Goal: Information Seeking & Learning: Learn about a topic

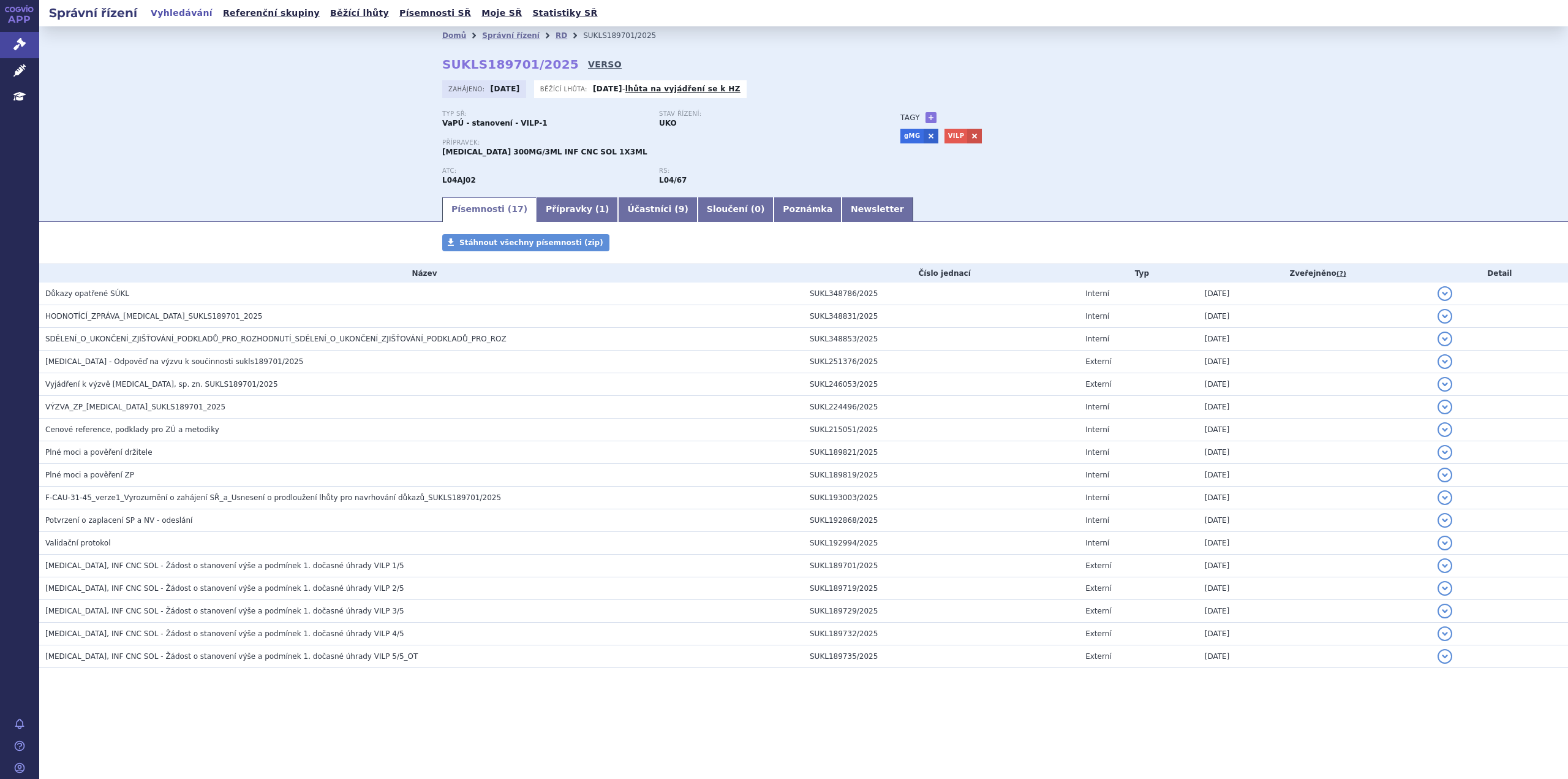
click at [588, 65] on link "VERSO" at bounding box center [605, 65] width 34 height 13
click at [556, 34] on link "RD" at bounding box center [561, 36] width 12 height 9
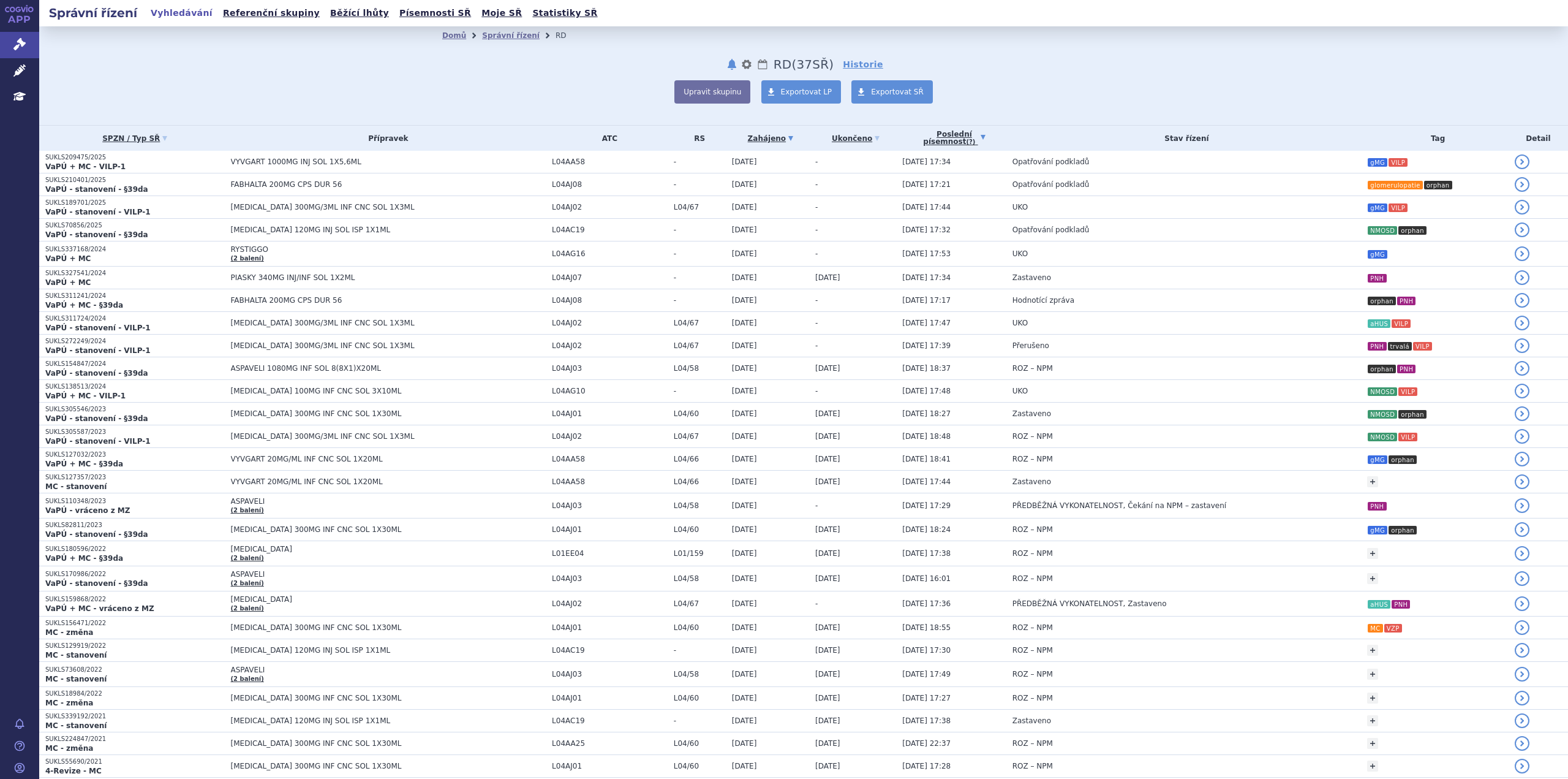
click at [934, 136] on link "Poslední písemnost (?)" at bounding box center [954, 138] width 104 height 25
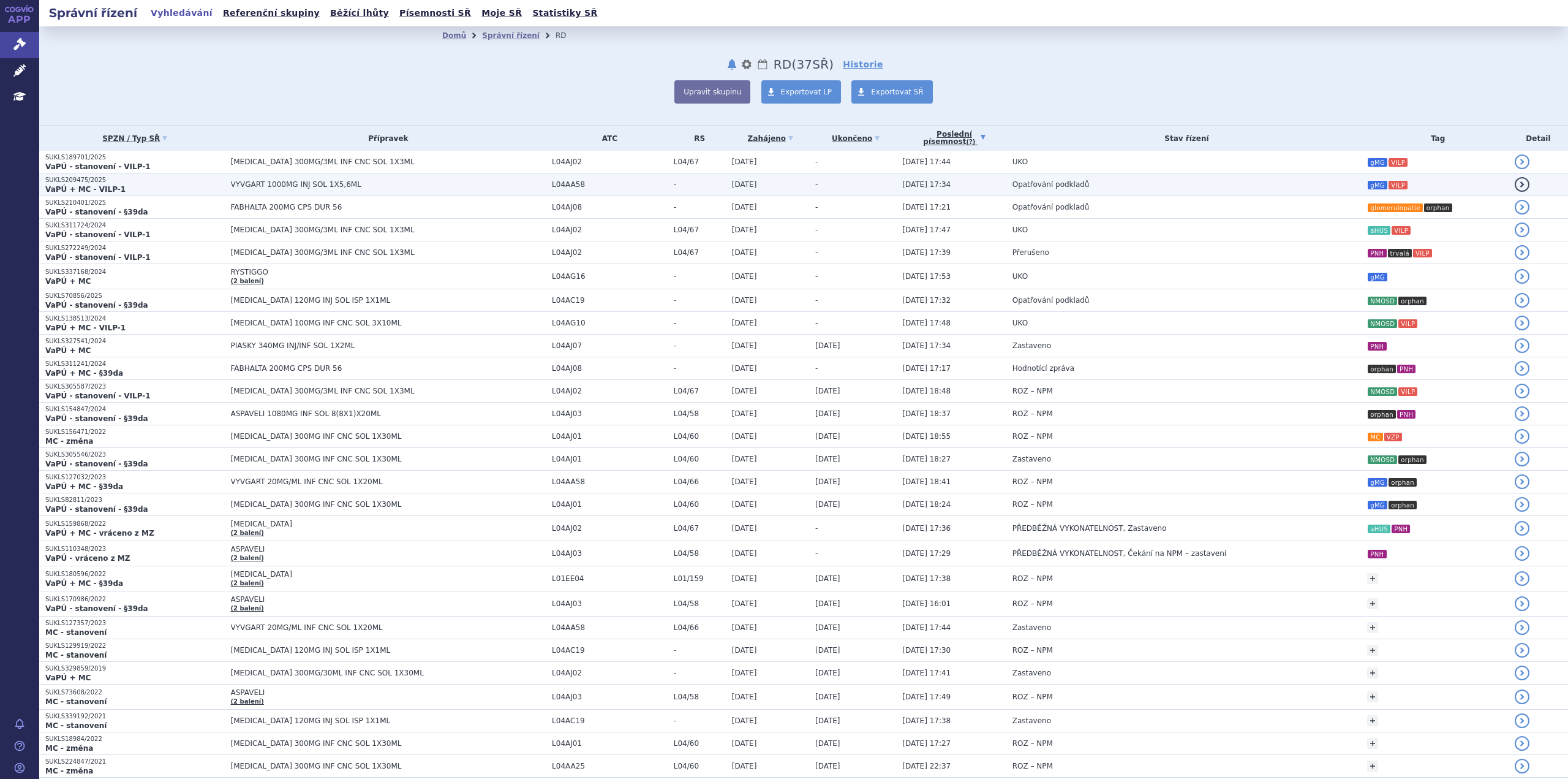
click at [340, 188] on span "VYVGART 1000MG INJ SOL 1X5,6ML" at bounding box center [384, 185] width 306 height 9
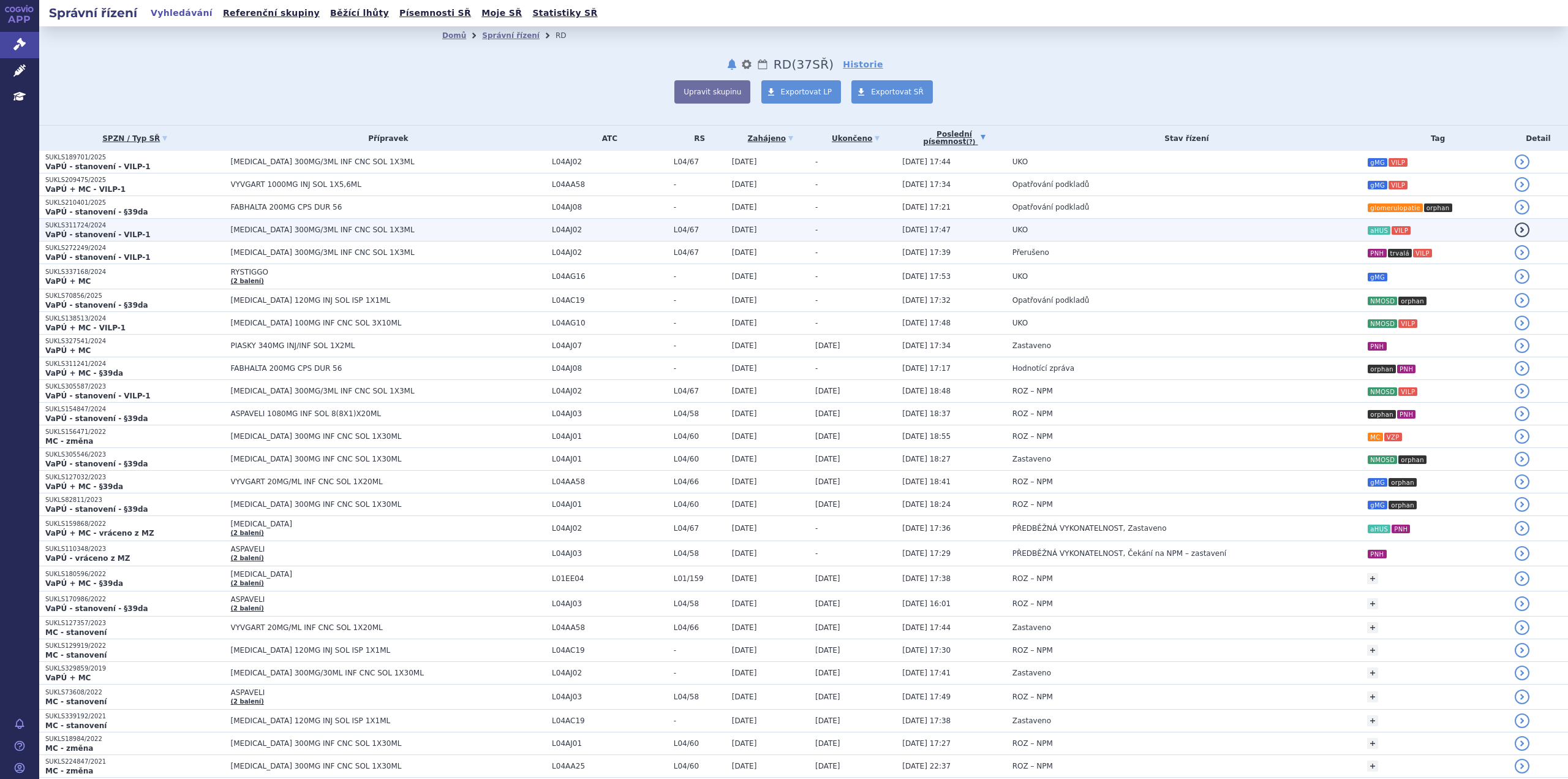
click at [319, 228] on span "[MEDICAL_DATA] 300MG/3ML INF CNC SOL 1X3ML" at bounding box center [384, 230] width 306 height 9
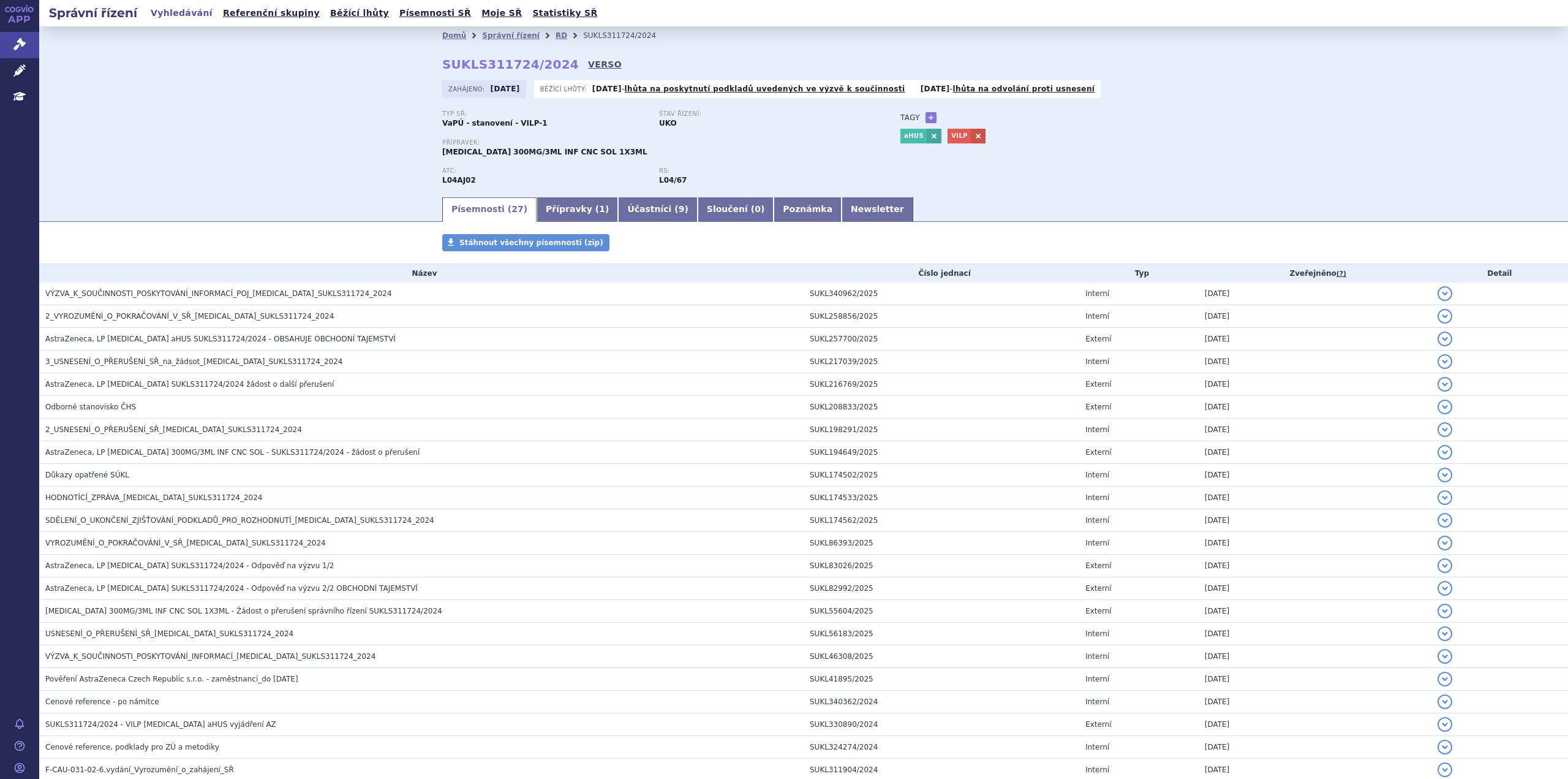
click at [588, 65] on link "VERSO" at bounding box center [605, 65] width 34 height 13
drag, startPoint x: 595, startPoint y: 91, endPoint x: 869, endPoint y: 88, distance: 274.0
click at [869, 88] on p "11.09.2025 - lhůta na poskytnutí podkladů uvedených ve výzvě k součinnosti" at bounding box center [748, 89] width 313 height 10
click at [873, 158] on div "Typ SŘ: VaPÚ - stanovení - VILP-1 Stav řízení: UKO Přípravek: ULTOMIRIS 300MG/3…" at bounding box center [803, 152] width 722 height 85
click at [16, 76] on link "Léčivé přípravky" at bounding box center [20, 71] width 39 height 26
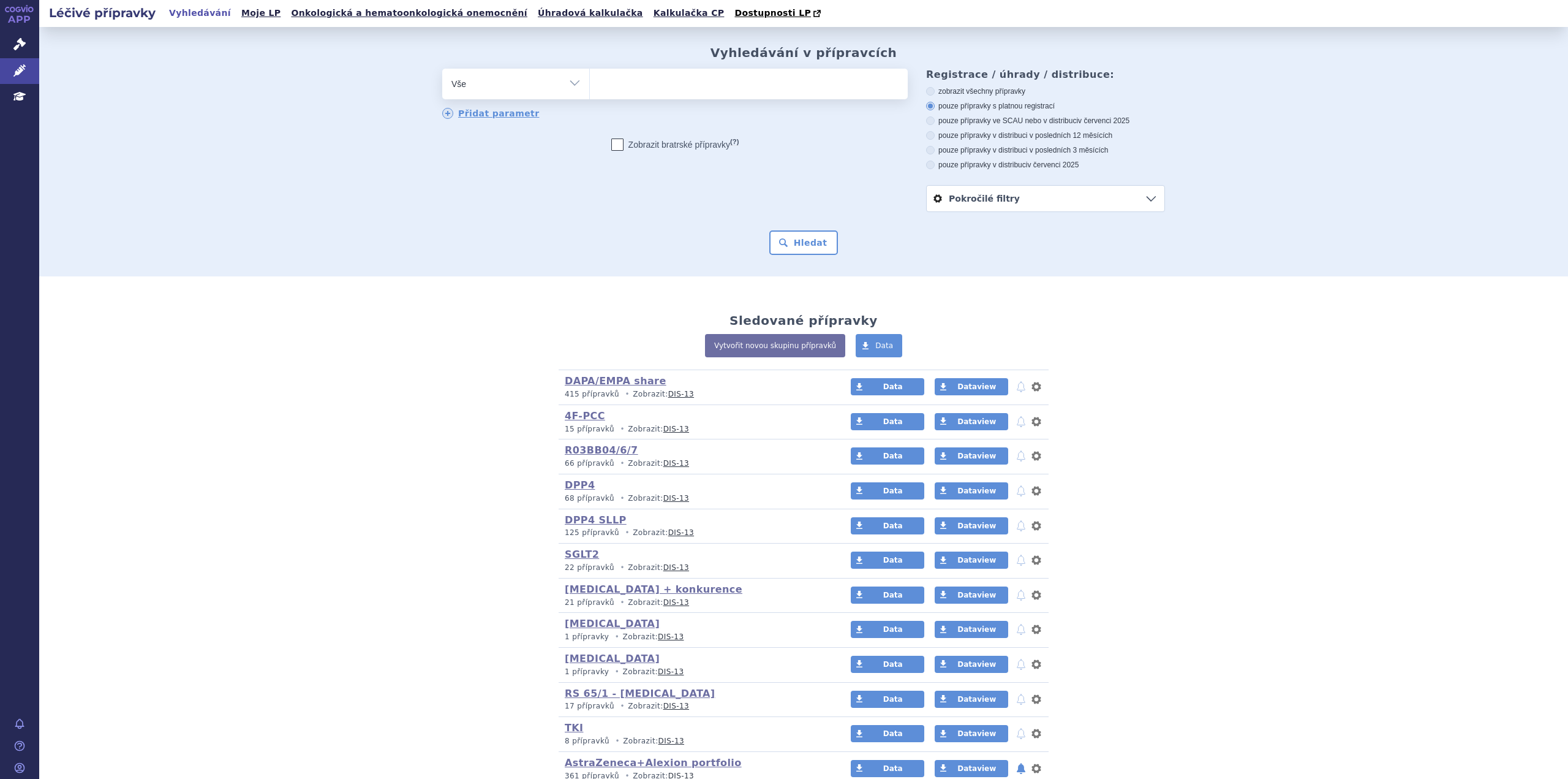
click at [972, 197] on link "Pokročilé filtry" at bounding box center [1045, 198] width 237 height 26
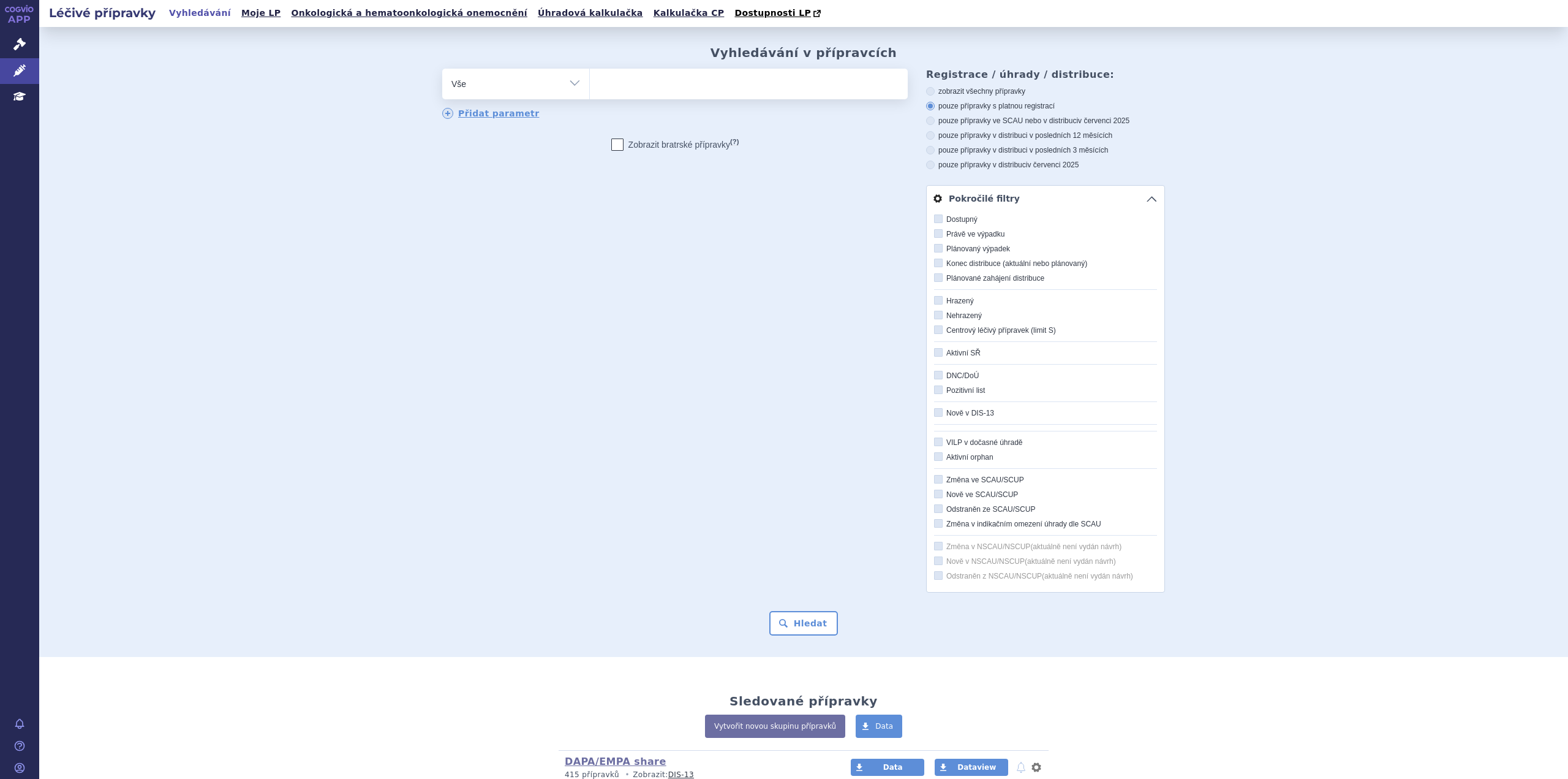
click at [617, 91] on ul at bounding box center [748, 82] width 318 height 26
click at [590, 91] on select at bounding box center [589, 83] width 1 height 30
click at [390, 243] on div "Vyhledávání v přípravcích odstranit Vše Přípravek/SUKL kód MAH VPOIS" at bounding box center [804, 342] width 1529 height 630
click at [800, 303] on div "odstranit Vše Přípravek/SUKL kód MAH VPOIS ATC/Aktivní látka" at bounding box center [803, 331] width 722 height 524
click at [483, 120] on div "Přidat parametr" at bounding box center [674, 114] width 465 height 13
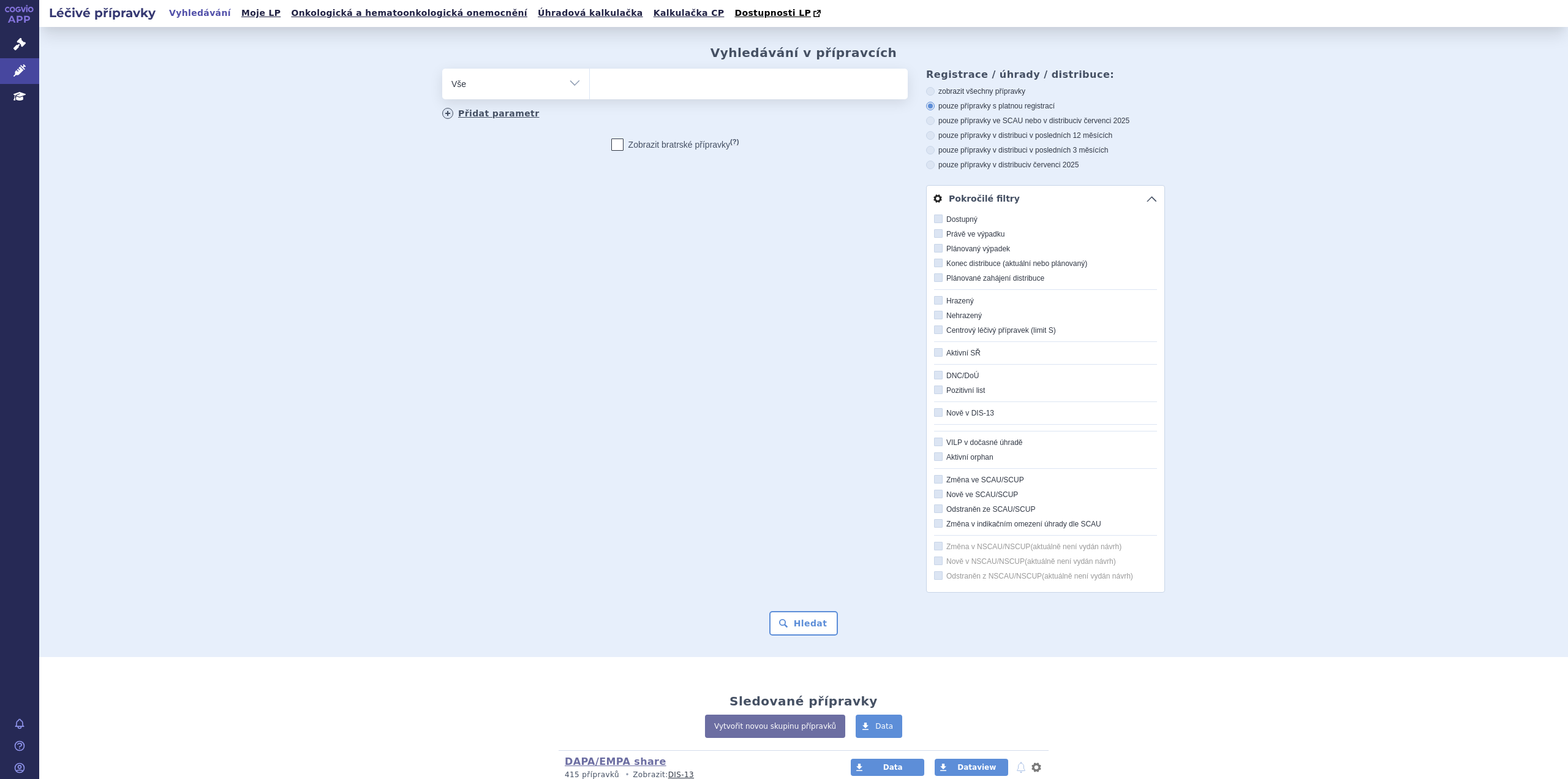
click at [499, 117] on link "Přidat parametr" at bounding box center [490, 113] width 98 height 11
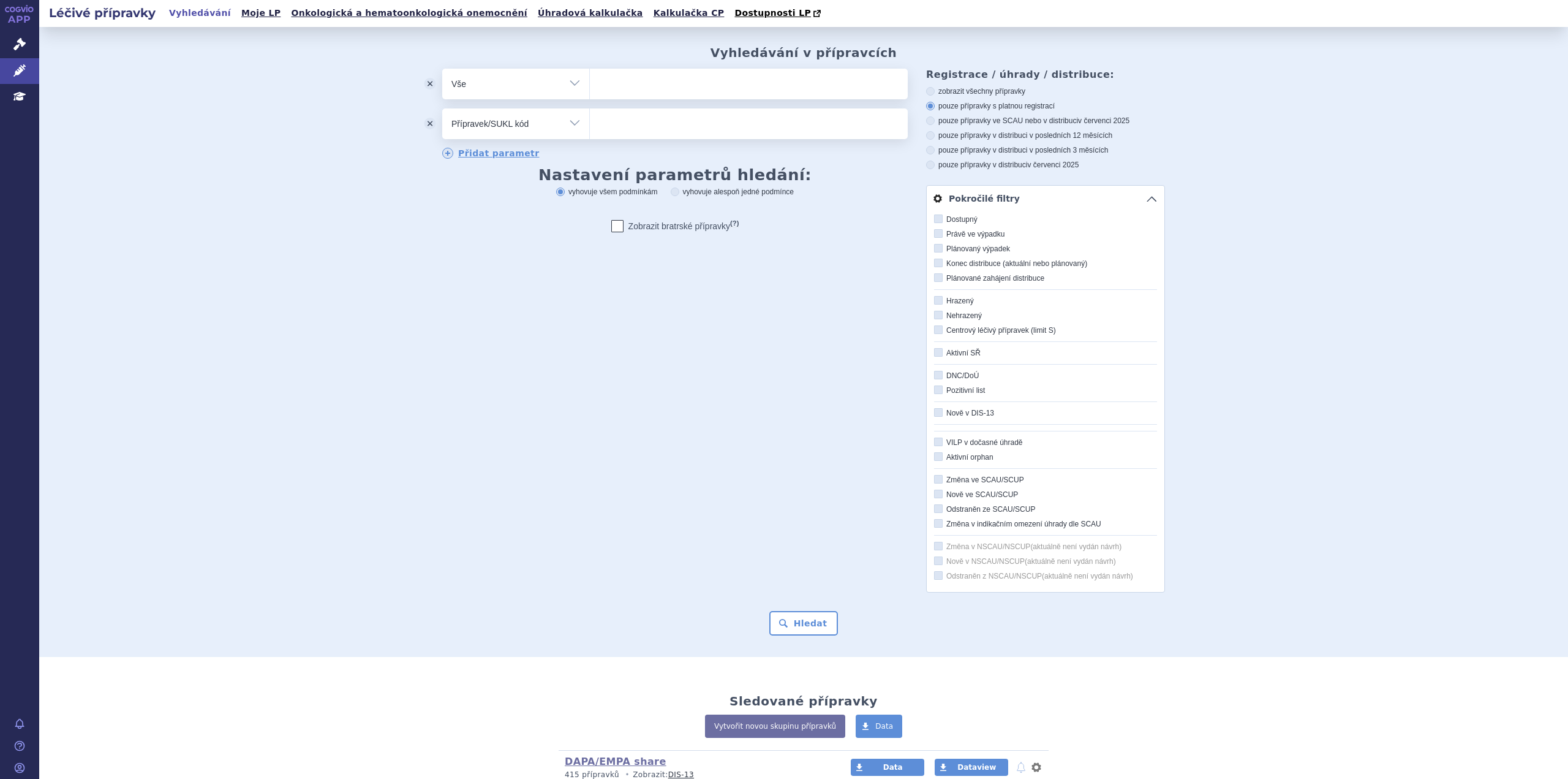
click at [486, 123] on select "Vše Přípravek/SUKL kód MAH VPOIS ATC/Aktivní látka Léková forma Síla" at bounding box center [515, 122] width 147 height 28
select select "filter-registration-procedure"
click at [442, 109] on select "Vše Přípravek/SUKL kód MAH VPOIS ATC/Aktivní látka Léková forma Síla" at bounding box center [515, 122] width 147 height 28
click at [630, 125] on ul at bounding box center [748, 121] width 318 height 26
click at [590, 125] on select "CMS - registrace postupem vzájemného uznávání (MRP, DCP), ČR jako dotčený stát …" at bounding box center [589, 123] width 1 height 30
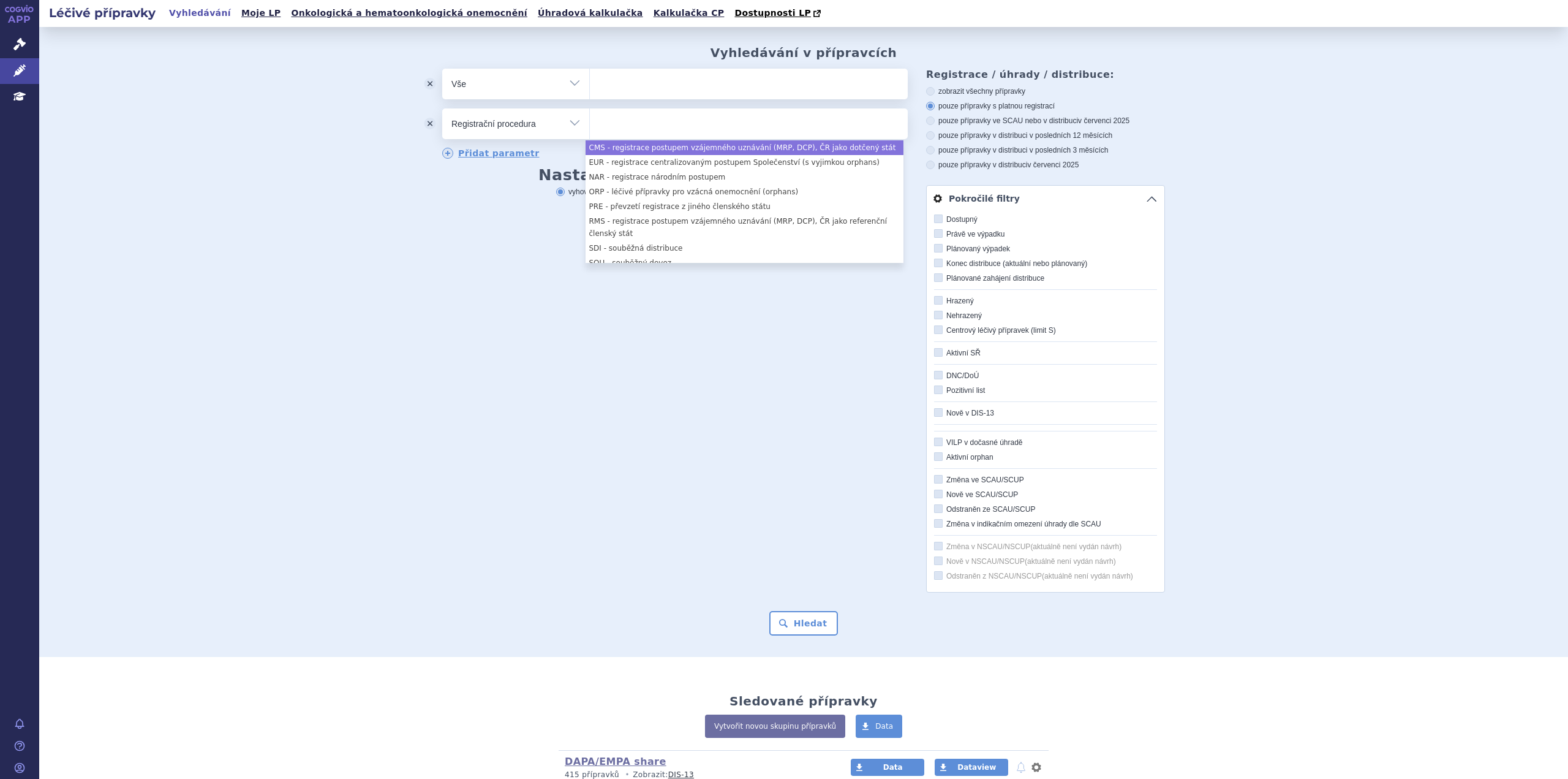
select select "cms"
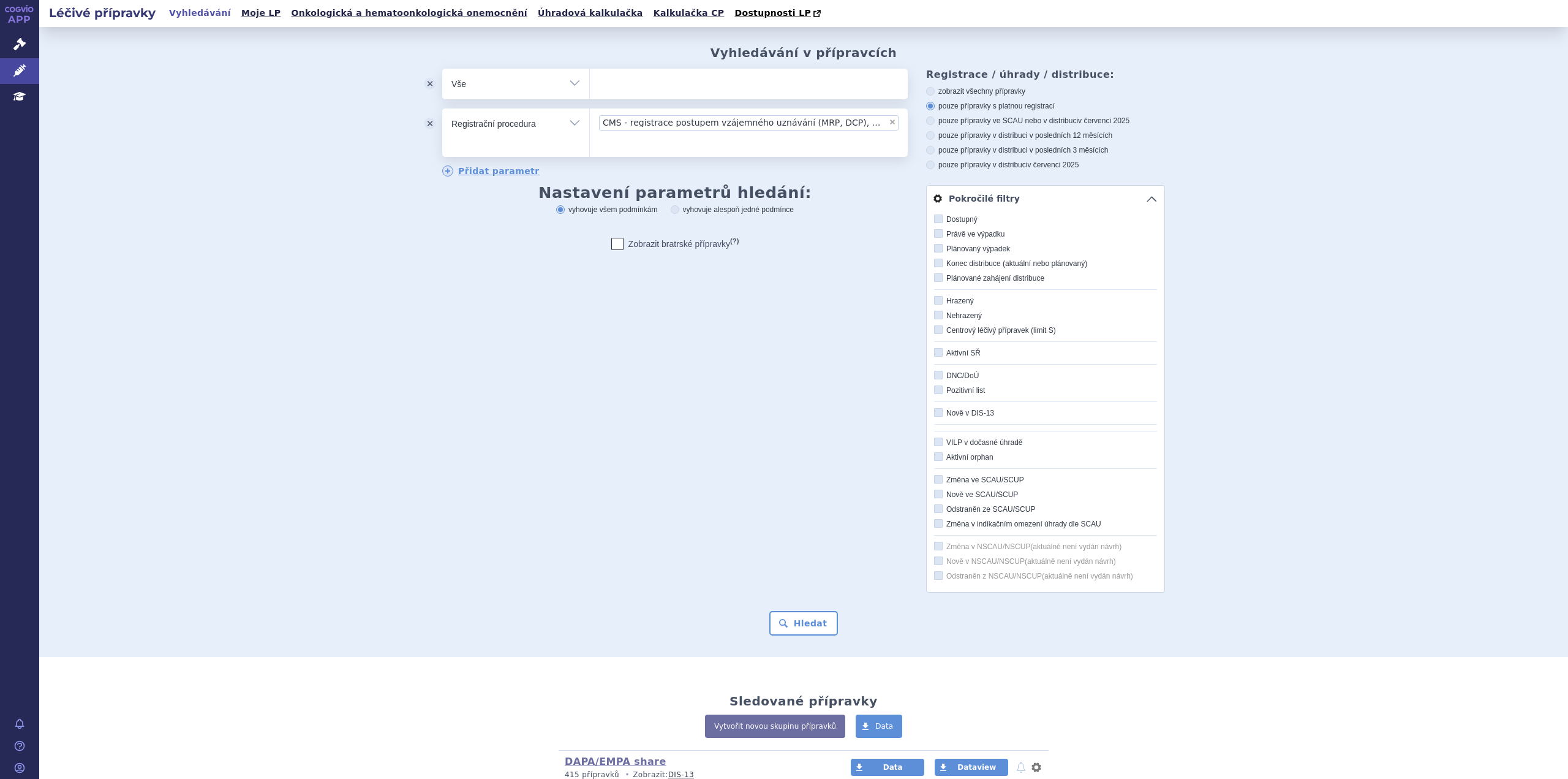
click at [558, 130] on select "Vše Přípravek/SUKL kód MAH VPOIS ATC/Aktivní látka Léková forma Síla" at bounding box center [515, 122] width 147 height 28
click at [572, 123] on select "Vše Přípravek/SUKL kód MAH VPOIS ATC/Aktivní látka Léková forma Síla" at bounding box center [515, 122] width 147 height 28
click at [889, 125] on span "×" at bounding box center [892, 122] width 7 height 7
click at [590, 125] on select "CMS - registrace postupem vzájemného uznávání (MRP, DCP), ČR jako dotčený stát …" at bounding box center [589, 123] width 1 height 30
select select
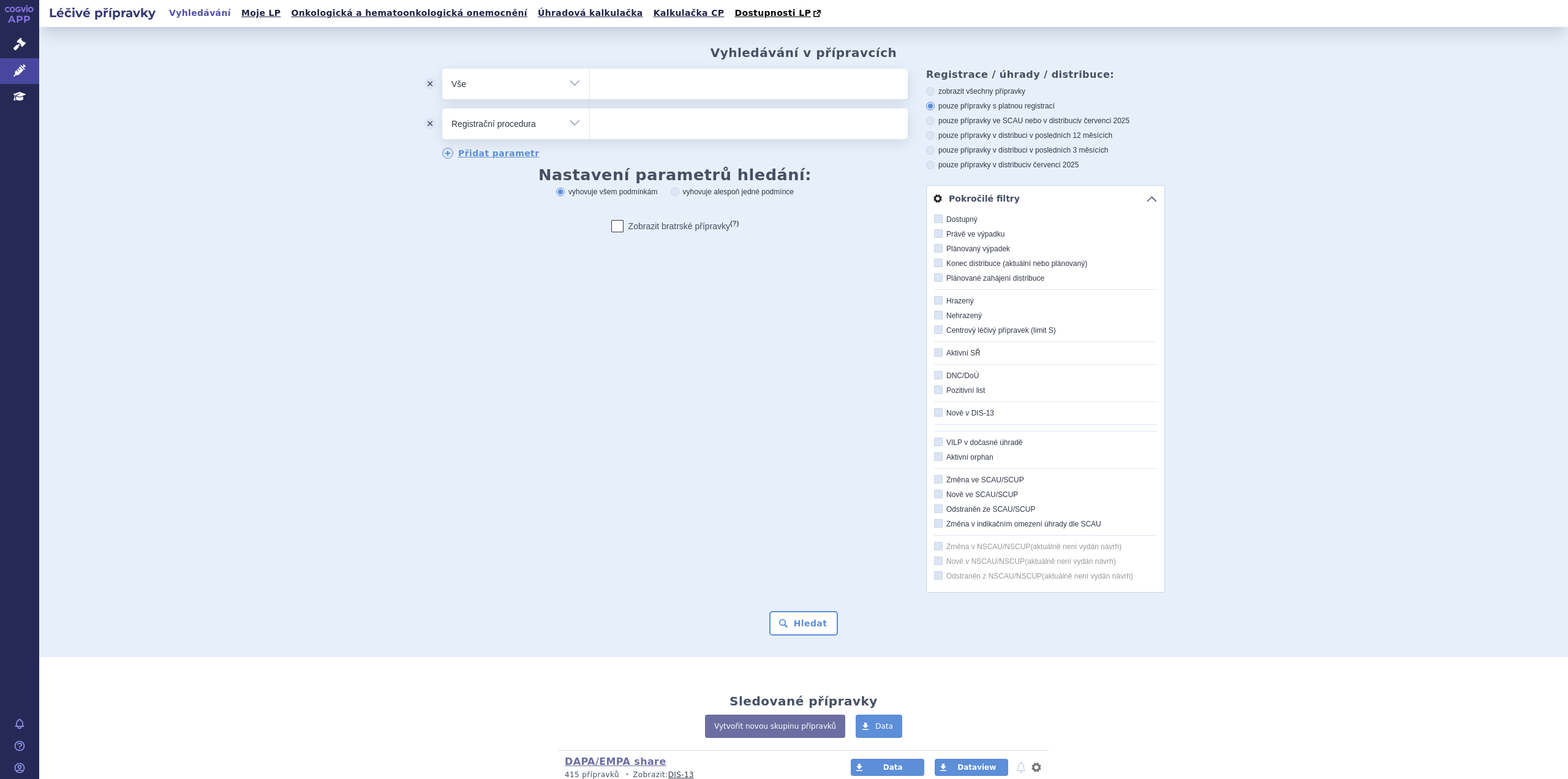
click at [568, 125] on select "Vše Přípravek/SUKL kód MAH VPOIS ATC/Aktivní látka Léková forma Síla" at bounding box center [515, 122] width 147 height 28
click at [534, 382] on div "odstranit Vše Přípravek/SUKL kód MAH VPOIS ATC/Aktivní látka" at bounding box center [803, 331] width 722 height 524
click at [430, 122] on button "odstranit" at bounding box center [429, 124] width 24 height 30
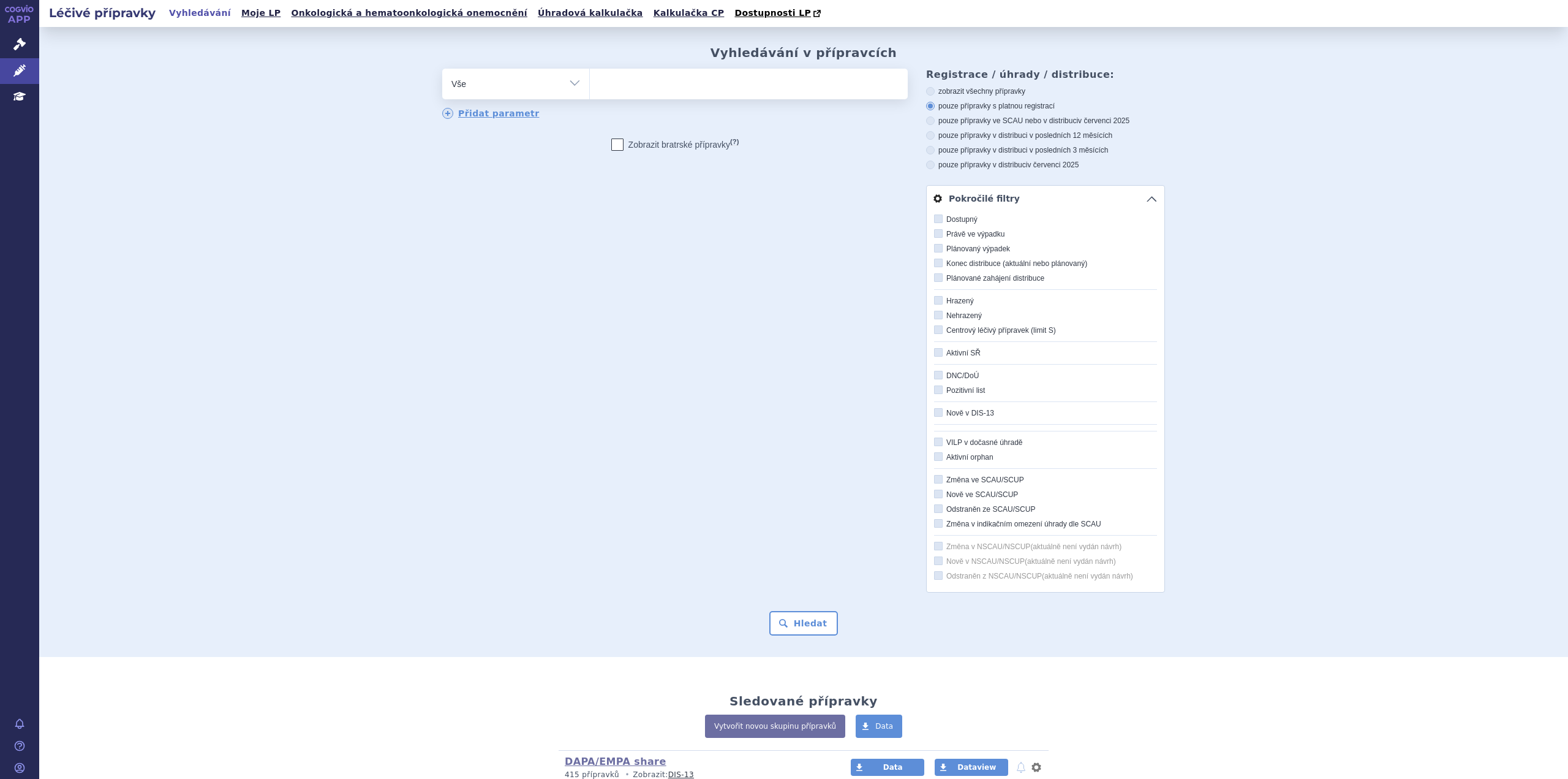
click at [649, 84] on ul at bounding box center [748, 82] width 318 height 26
click at [590, 84] on select at bounding box center [589, 83] width 1 height 30
type input "bi"
type input "bio"
type input "bios"
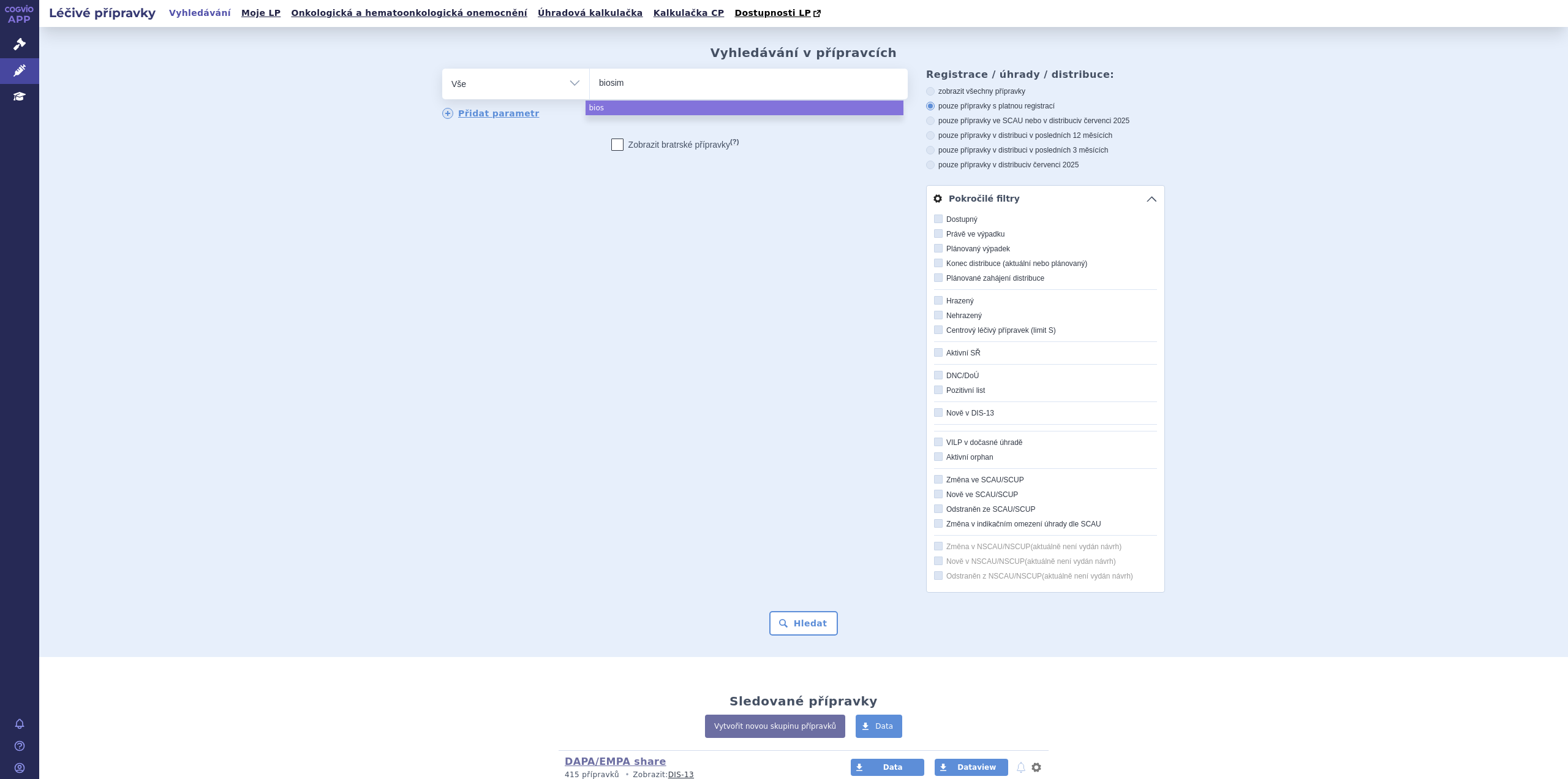
type input "biosimi"
type input "biosimil"
type input "biosimila"
type input "biosimilas"
type input "biosimilasr"
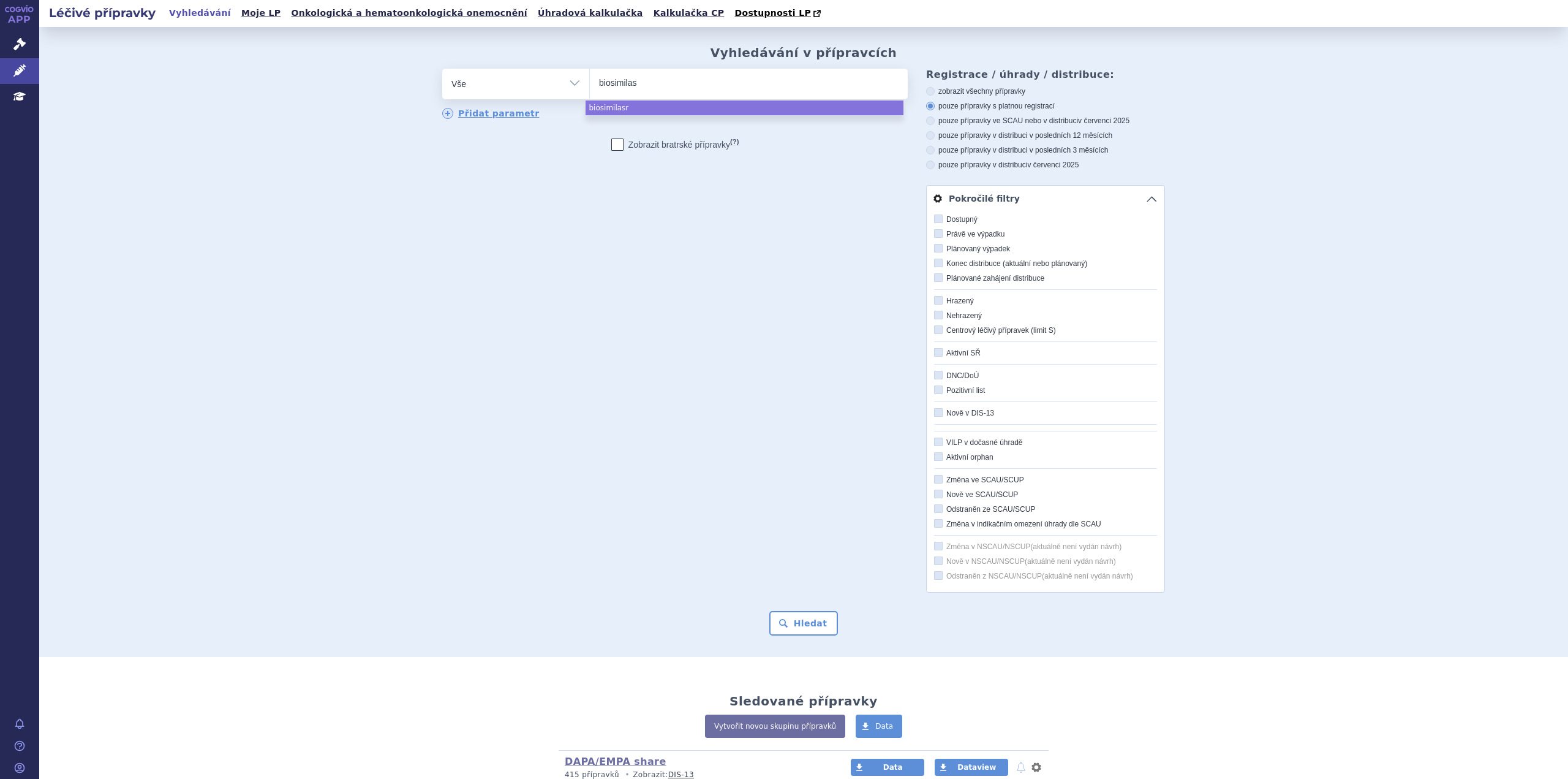
type input "biosimila"
type input "biosimilar"
select select "biosimilar"
click at [804, 628] on button "Hledat" at bounding box center [803, 622] width 69 height 24
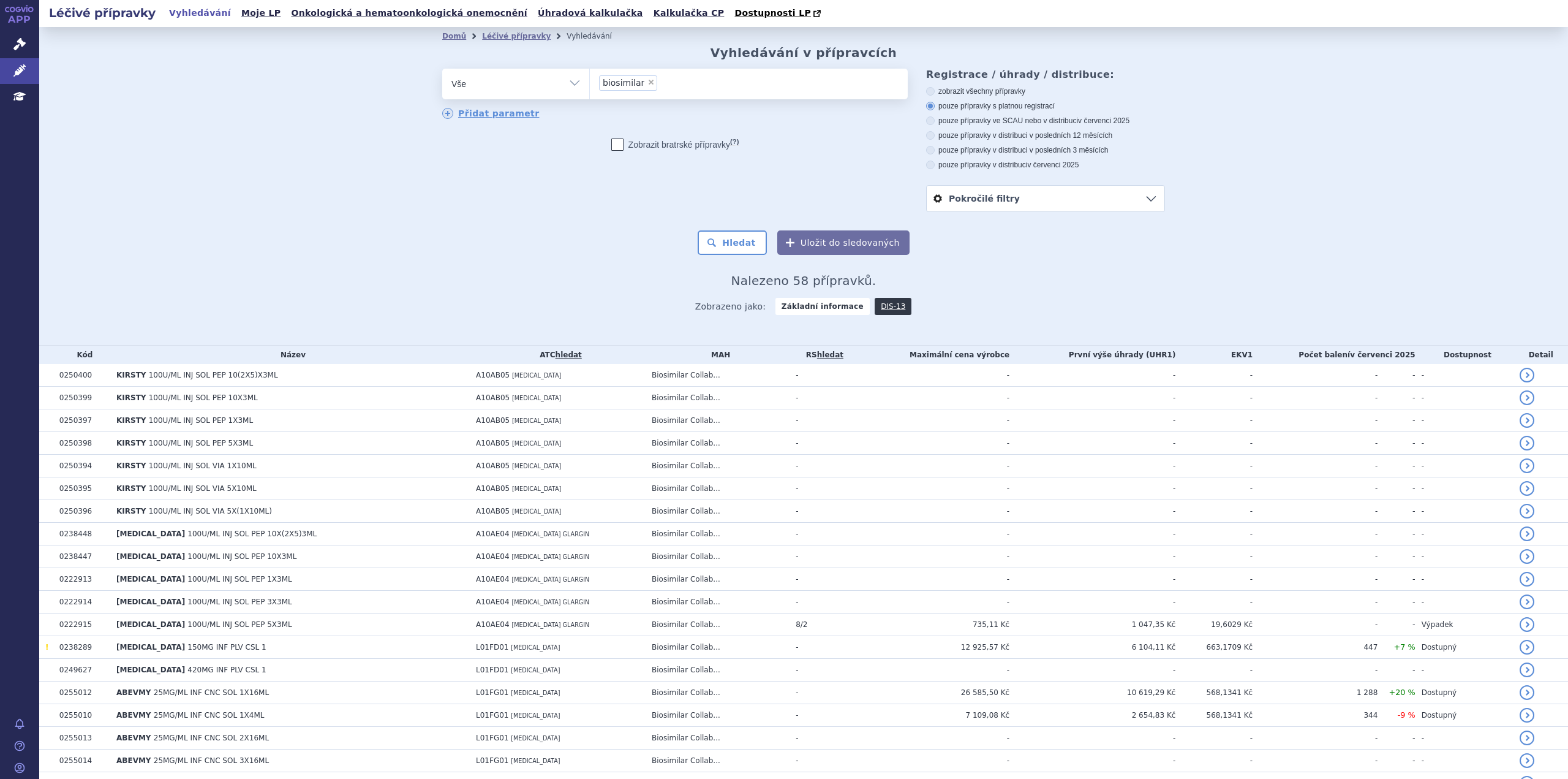
click at [647, 86] on span "×" at bounding box center [650, 82] width 7 height 7
click at [590, 86] on select "biosimilar" at bounding box center [589, 83] width 1 height 30
select select
click at [567, 84] on select "Vše Přípravek/SUKL kód MAH VPOIS ATC/Aktivní látka Léková forma Síla" at bounding box center [515, 82] width 147 height 28
select select "filter-registration-procedure"
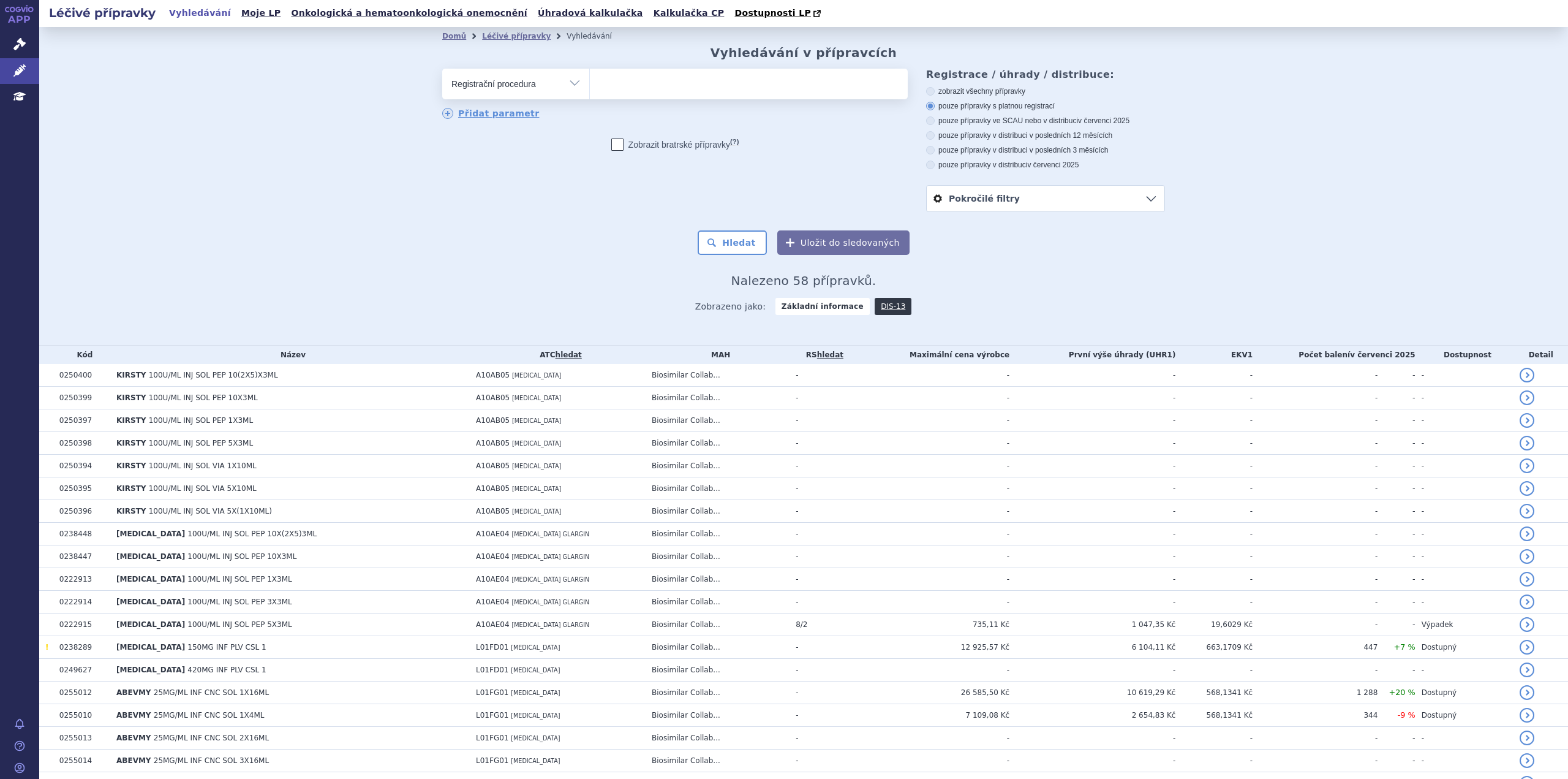
click at [442, 69] on select "Vše Přípravek/SUKL kód MAH VPOIS ATC/Aktivní látka Léková forma Síla" at bounding box center [515, 82] width 147 height 28
click at [632, 81] on ul at bounding box center [748, 82] width 318 height 26
click at [590, 81] on select "CMS - registrace postupem vzájemného uznávání (MRP, DCP), ČR jako dotčený stát …" at bounding box center [589, 83] width 1 height 30
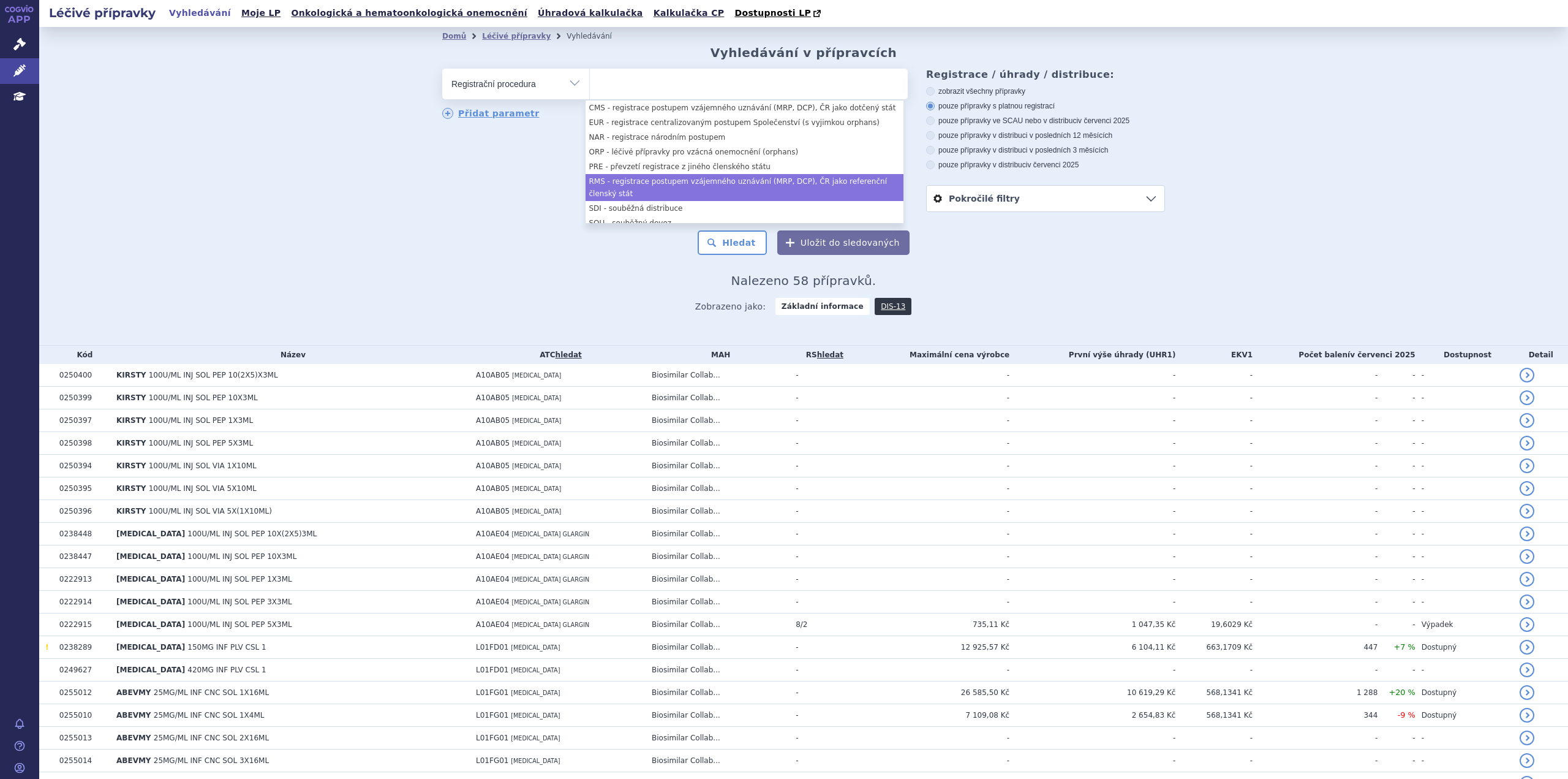
select select "rms"
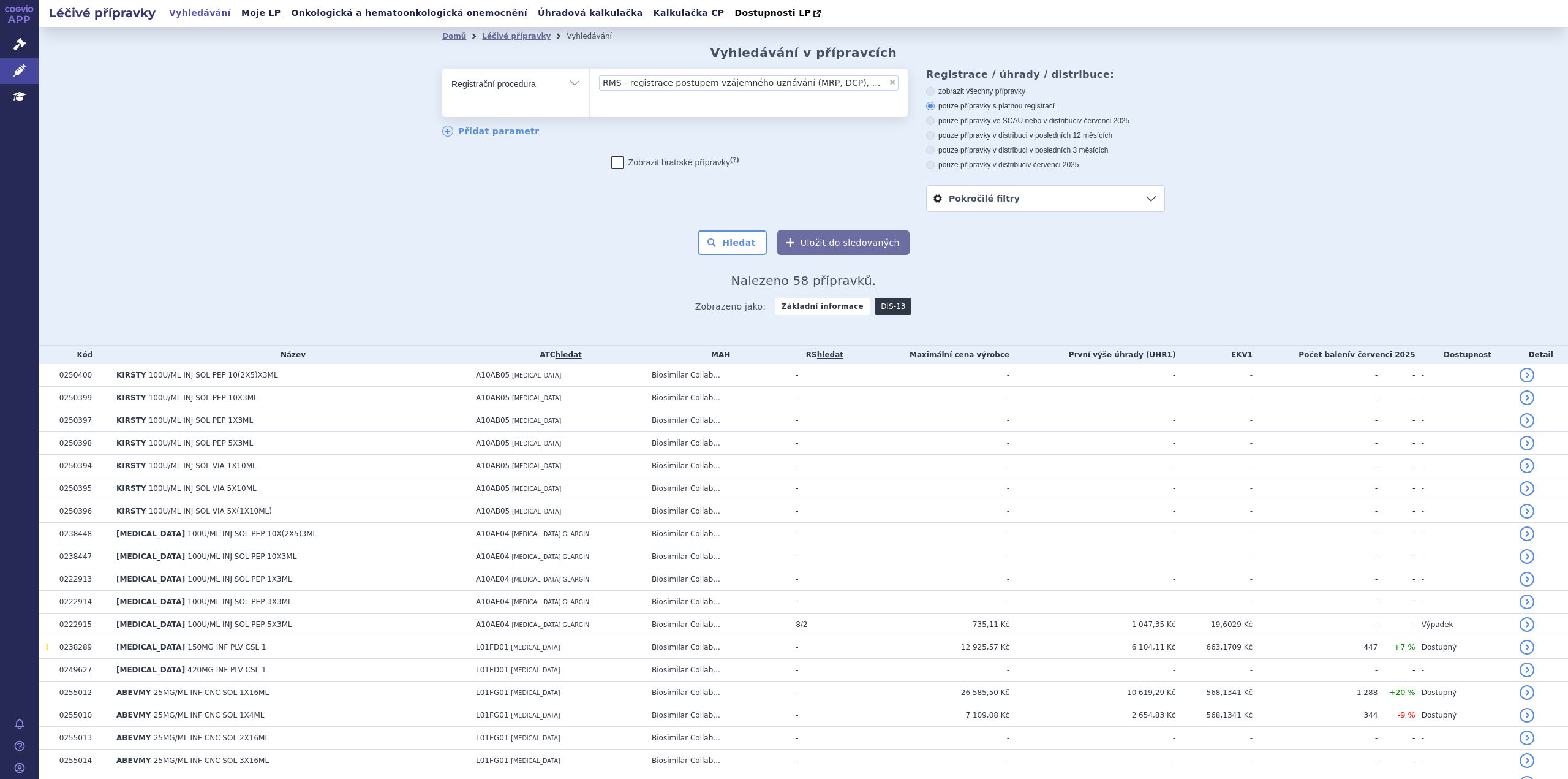
click at [512, 181] on div "odstranit Vše Přípravek/SUKL kód MAH VPOIS ATC/Aktivní látka" at bounding box center [803, 141] width 722 height 143
click at [889, 84] on span "×" at bounding box center [892, 82] width 7 height 7
click at [590, 84] on select "CMS - registrace postupem vzájemného uznávání (MRP, DCP), ČR jako dotčený stát …" at bounding box center [589, 83] width 1 height 30
select select
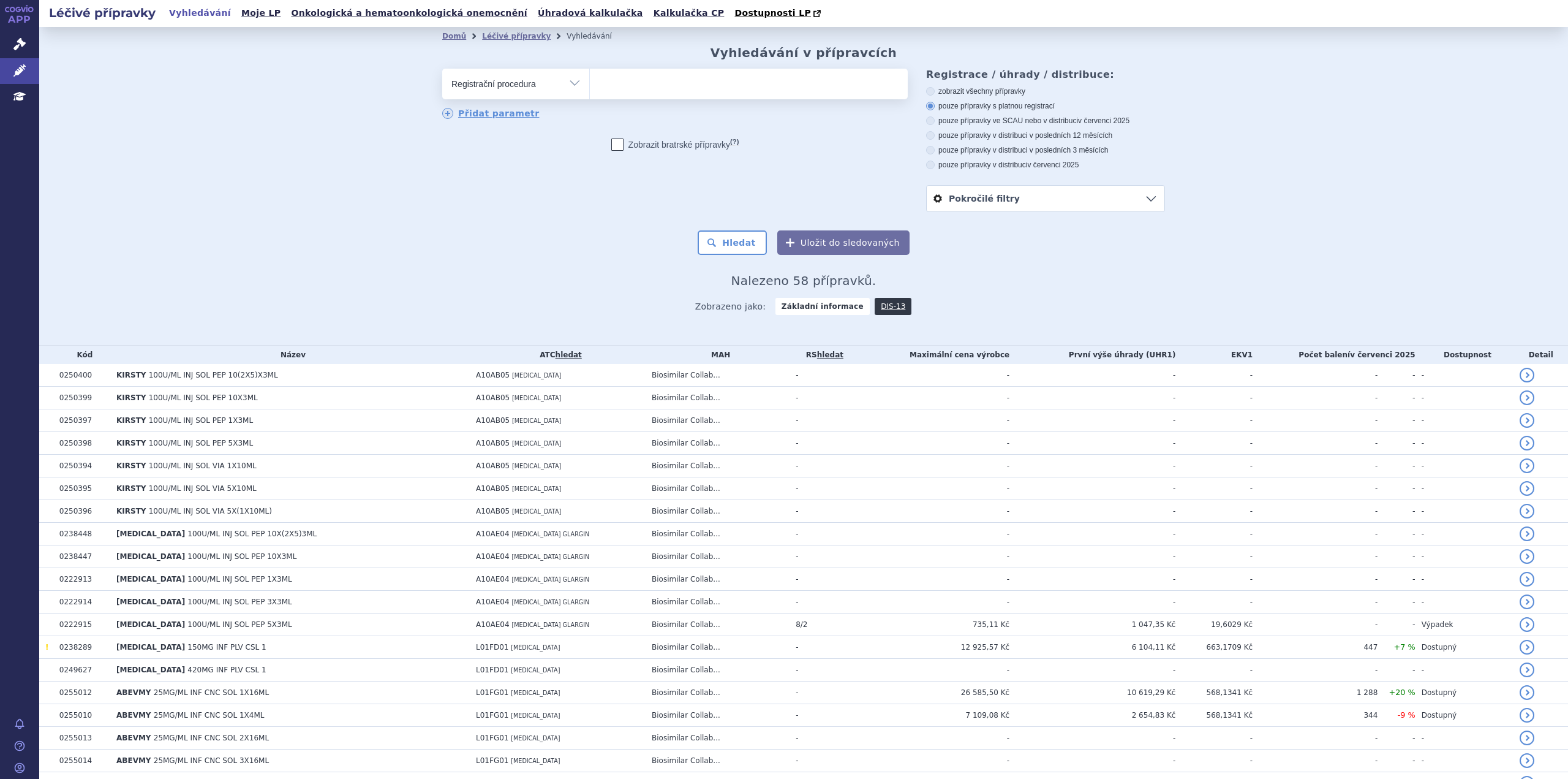
click at [573, 85] on select "Vše Přípravek/SUKL kód MAH VPOIS ATC/Aktivní látka Léková forma Síla" at bounding box center [515, 82] width 147 height 28
select select "filter-dispensing"
click at [442, 69] on select "Vše Přípravek/SUKL kód MAH VPOIS ATC/Aktivní látka Léková forma Síla" at bounding box center [515, 82] width 147 height 28
click at [631, 79] on ul at bounding box center [748, 82] width 318 height 26
click at [590, 79] on select "C - Výdej na lékařský předpis s omezením (omezení podle § 39 odst. 4 písm. c) Z…" at bounding box center [589, 83] width 1 height 30
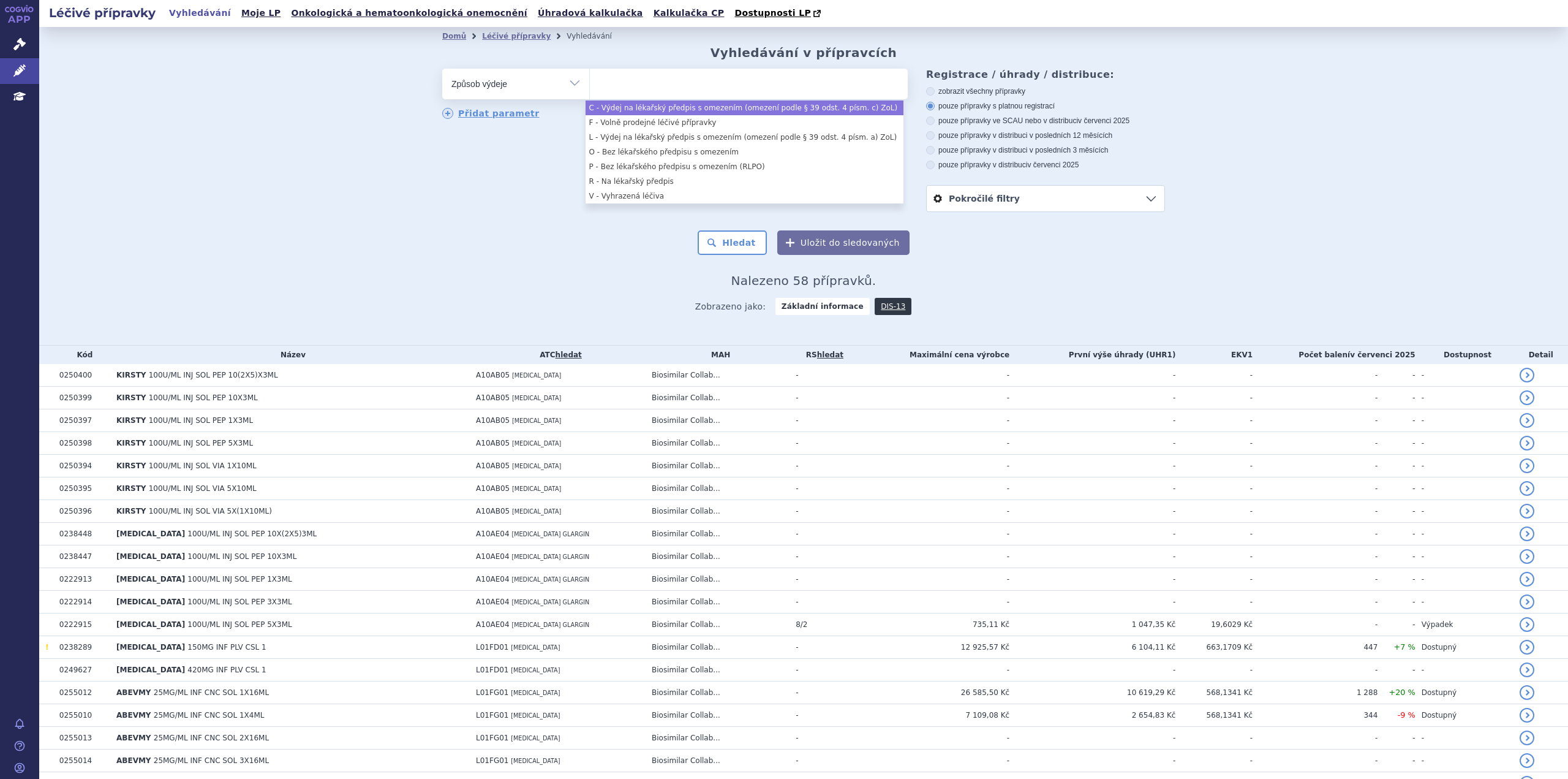
click at [631, 79] on ul at bounding box center [748, 82] width 318 height 26
click at [590, 79] on select "C - Výdej na lékařský předpis s omezením (omezení podle § 39 odst. 4 písm. c) Z…" at bounding box center [589, 83] width 1 height 30
select select "c"
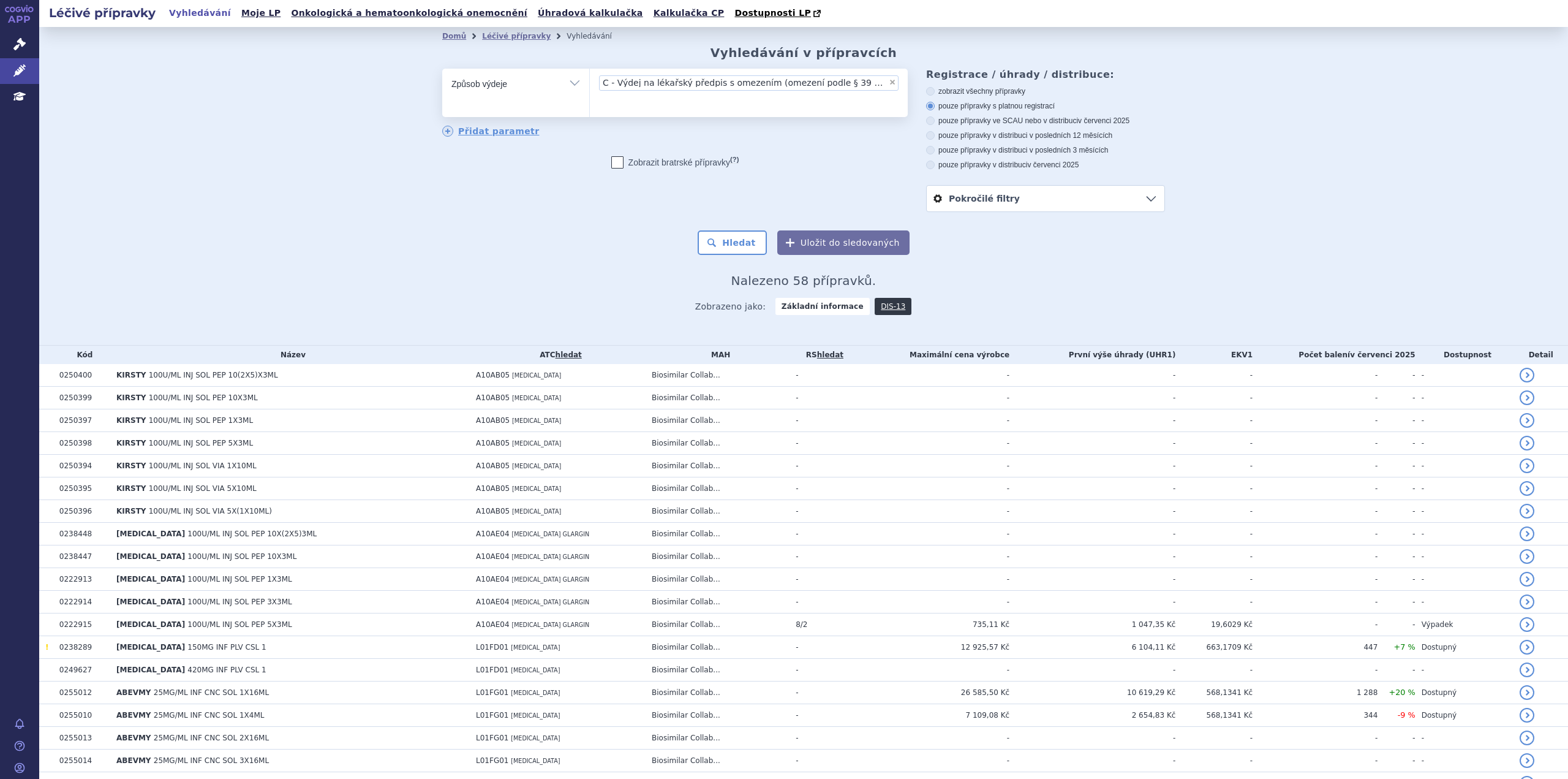
click at [891, 87] on li "× C - Výdej na lékařský předpis s omezením (omezení podle § 39 odst. 4 písm. c)…" at bounding box center [748, 82] width 299 height 15
click at [590, 87] on select "C - Výdej na lékařský předpis s omezením (omezení podle § 39 odst. 4 písm. c) Z…" at bounding box center [589, 83] width 1 height 30
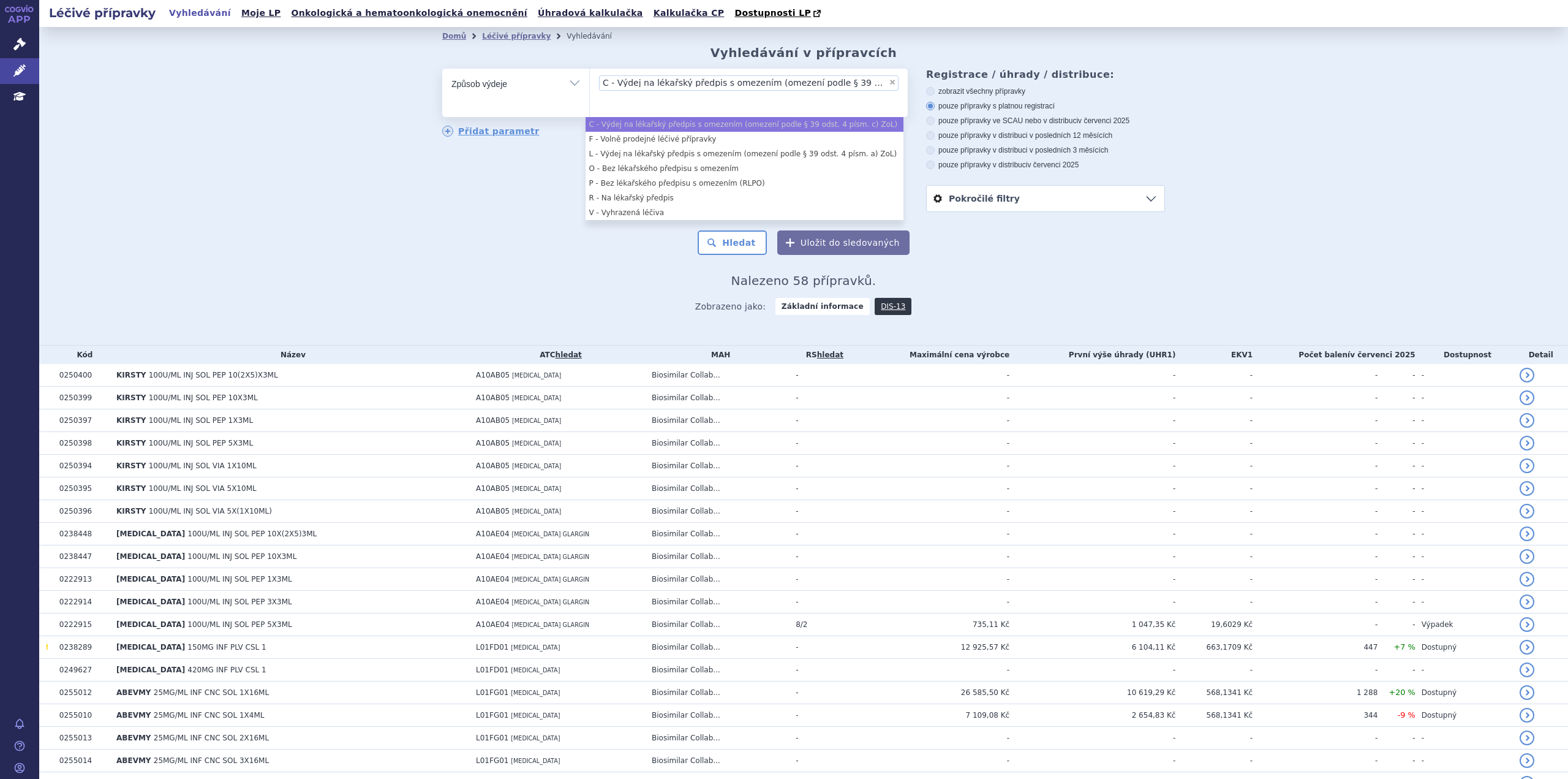
click at [889, 81] on span "×" at bounding box center [892, 82] width 7 height 7
click at [590, 81] on select "C - Výdej na lékařský předpis s omezením (omezení podle § 39 odst. 4 písm. c) Z…" at bounding box center [589, 83] width 1 height 30
select select
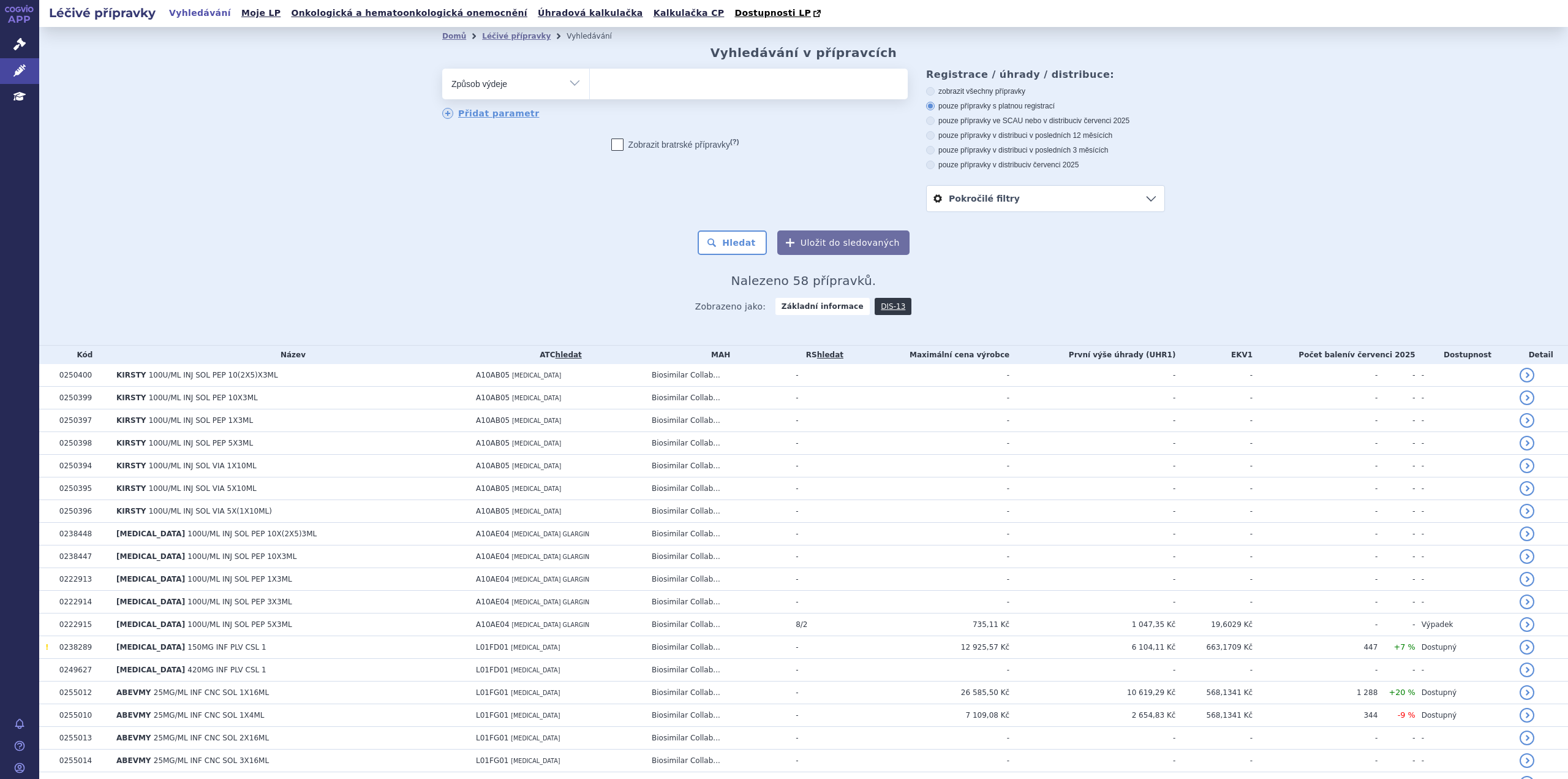
click at [570, 86] on select "Vše Přípravek/SUKL kód MAH VPOIS ATC/Aktivní látka Léková forma Síla" at bounding box center [515, 82] width 147 height 28
select select "filter-vpois-company"
click at [442, 69] on select "Vše Přípravek/SUKL kód MAH VPOIS ATC/Aktivní látka Léková forma Síla" at bounding box center [515, 82] width 147 height 28
click at [627, 85] on ul at bounding box center [748, 82] width 318 height 26
click at [590, 85] on select at bounding box center [589, 83] width 1 height 30
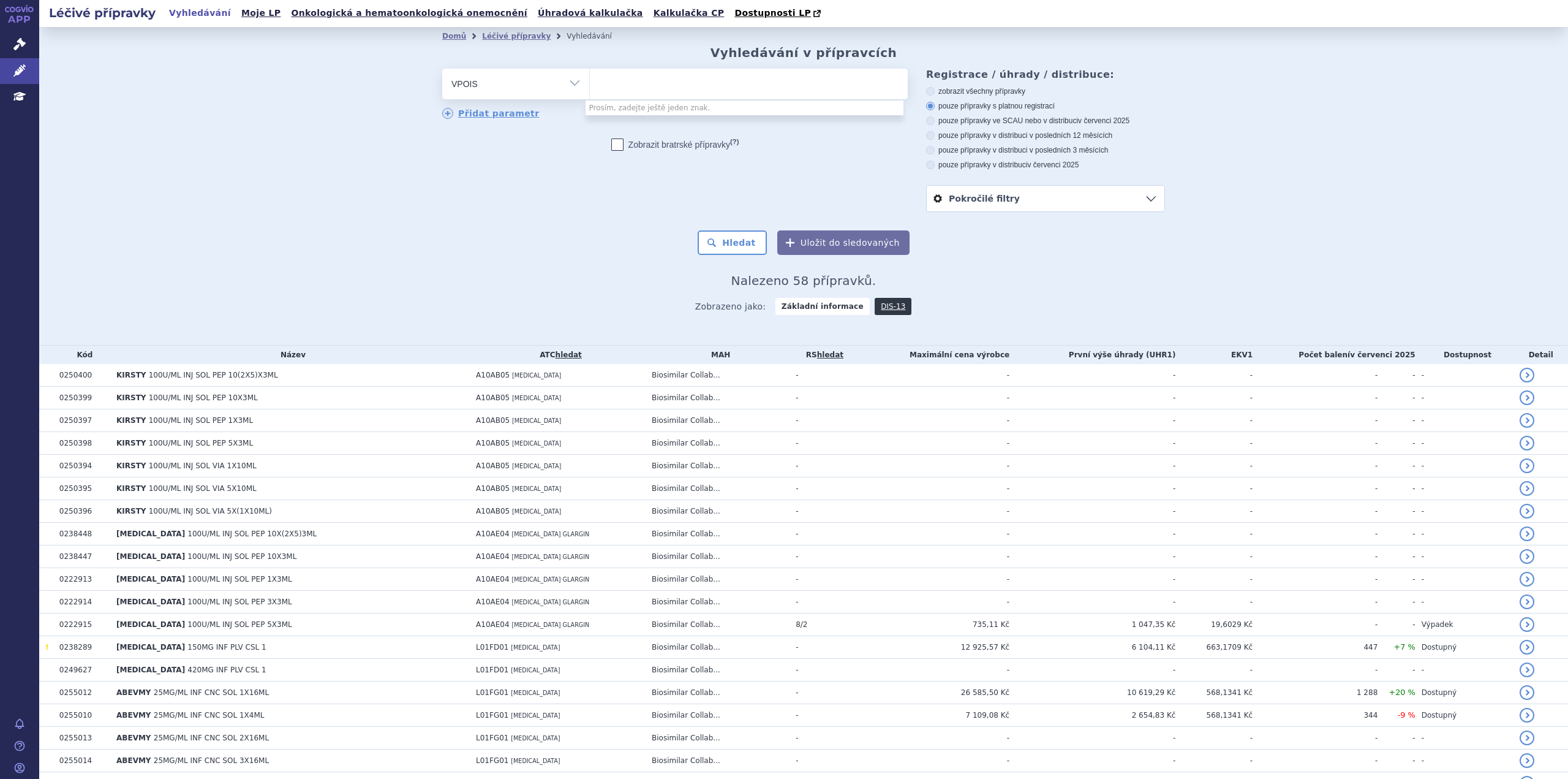
click at [572, 84] on select "Vše Přípravek/SUKL kód MAH VPOIS ATC/Aktivní látka Léková forma Síla" at bounding box center [515, 82] width 147 height 28
click at [349, 167] on div "Domů Léčivé přípravky Vyhledávání Vyhledávání v přípravcích odstranit Vše Přípr…" at bounding box center [804, 186] width 1529 height 318
click at [518, 39] on link "Léčivé přípravky" at bounding box center [516, 37] width 69 height 9
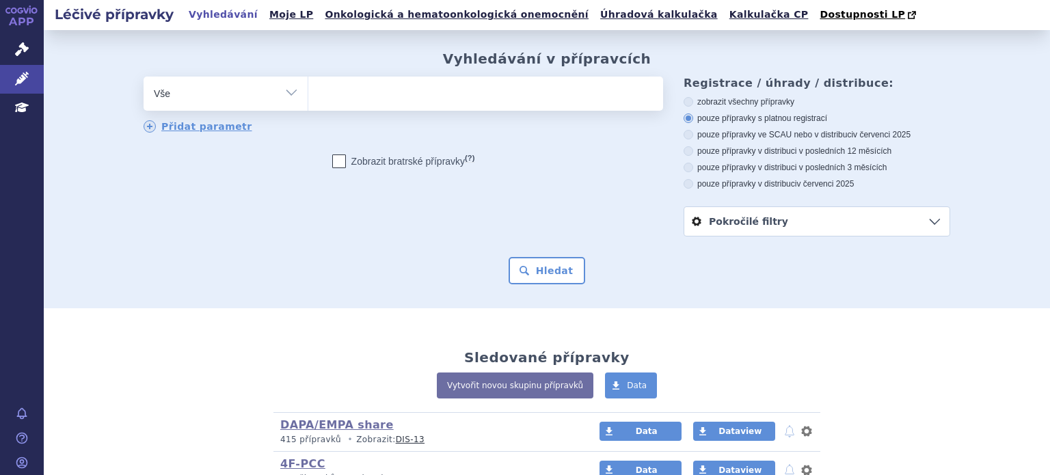
click at [323, 100] on ul at bounding box center [485, 91] width 355 height 29
click at [308, 100] on select at bounding box center [308, 93] width 1 height 34
paste input "[MEDICAL_DATA] L04AB04 [MEDICAL_DATA] L04AB02 [MEDICAL_DATA] L01FA01 [MEDICAL_D…"
type input "[MEDICAL_DATA] L04AB04 [MEDICAL_DATA] L04AB02 [MEDICAL_DATA] L01FA01 [MEDICAL_D…"
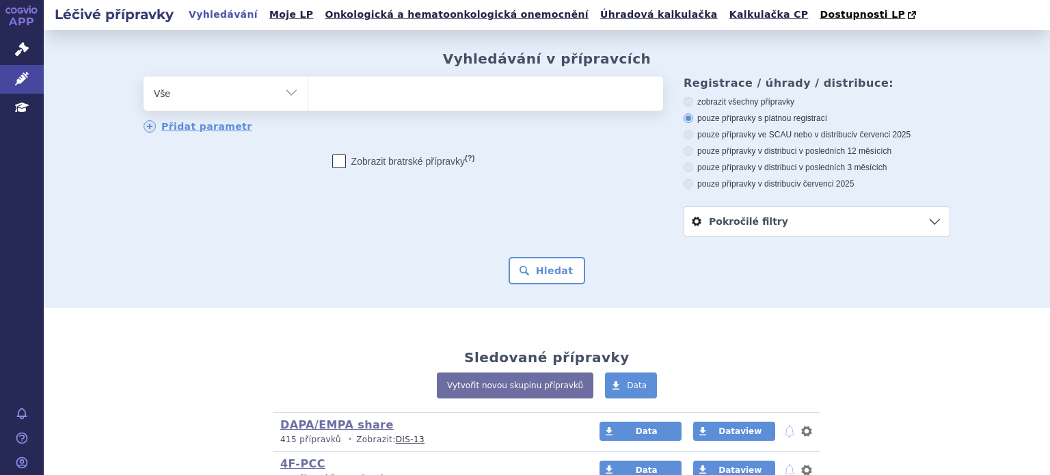
select select "[MEDICAL_DATA] L04AB04 [MEDICAL_DATA] L04AB02 [MEDICAL_DATA] L01FA01 [MEDICAL_D…"
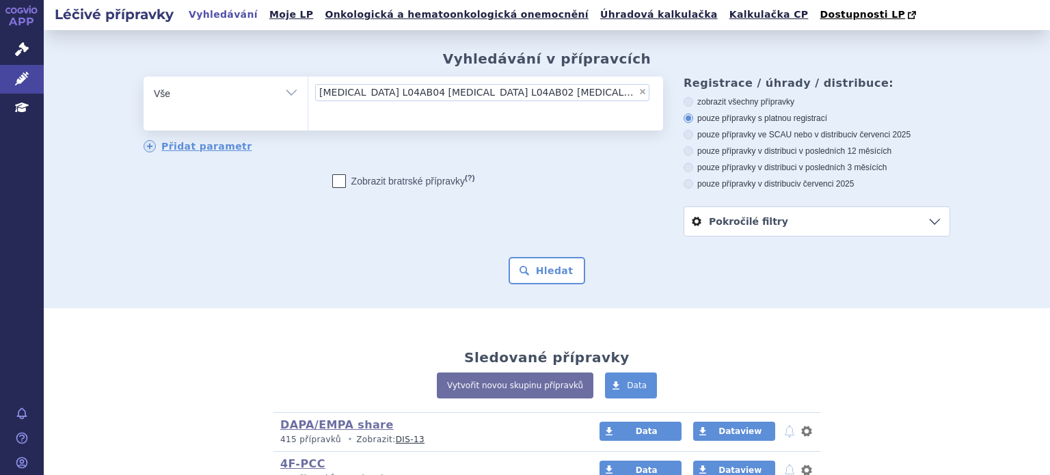
click at [638, 91] on span "×" at bounding box center [642, 91] width 8 height 8
click at [308, 91] on select "Adalimumab L04AB04 Infliximab L04AB02 Rituximab L01FA01 Trastuzumab L01FD01 Bev…" at bounding box center [308, 93] width 1 height 34
select select
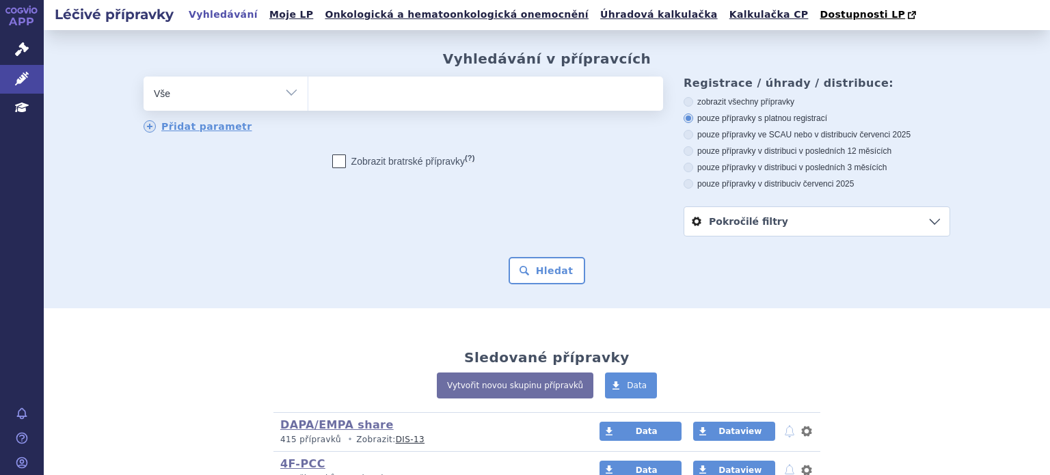
scroll to position [0, 0]
type input "a"
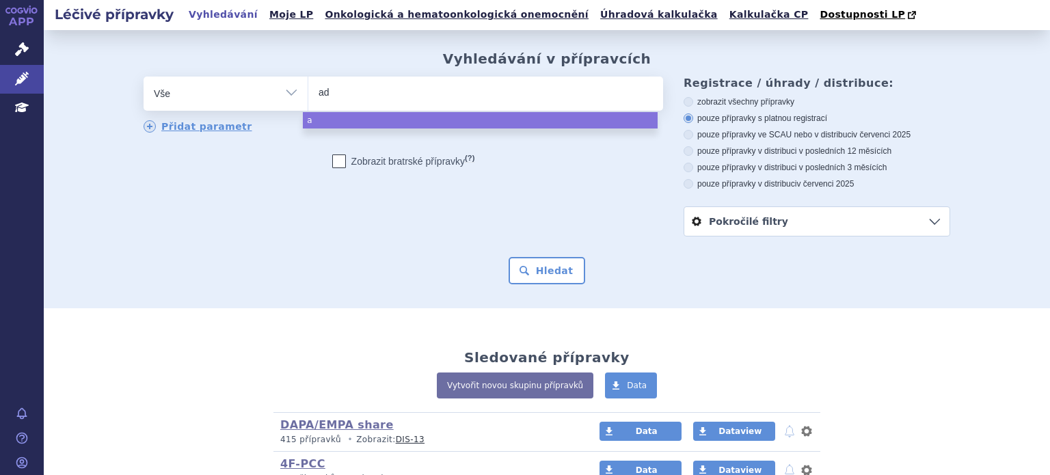
type input "ada"
type input "adal"
type input "adali"
type input "adalim"
type input "adalimu"
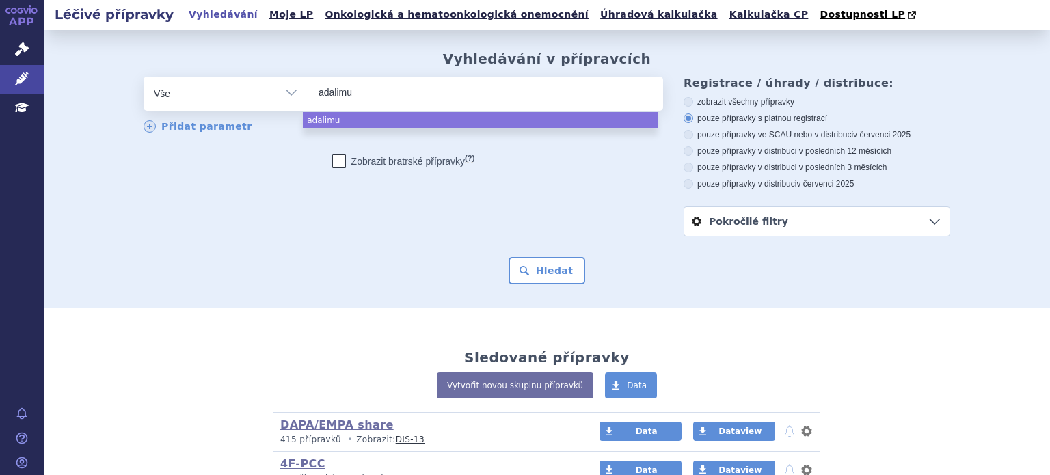
type input "adalimum"
type input "[MEDICAL_DATA]"
select select "[MEDICAL_DATA]"
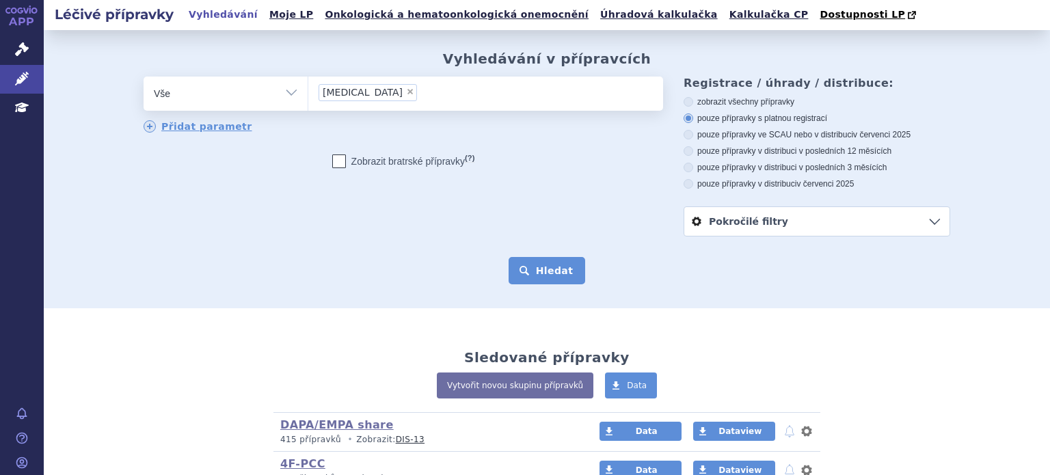
click at [547, 276] on button "Hledat" at bounding box center [546, 270] width 77 height 27
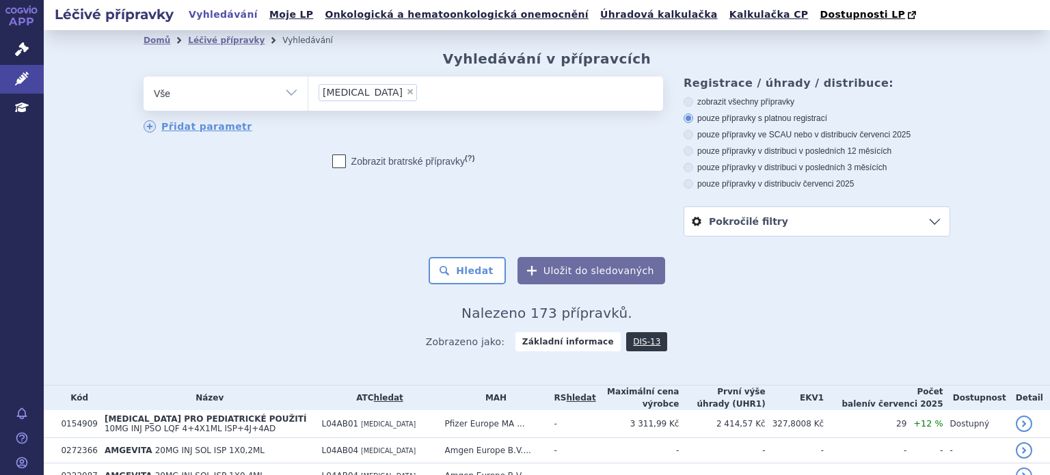
click at [406, 90] on span "×" at bounding box center [410, 91] width 8 height 8
click at [308, 90] on select "[MEDICAL_DATA]" at bounding box center [308, 93] width 1 height 34
select select
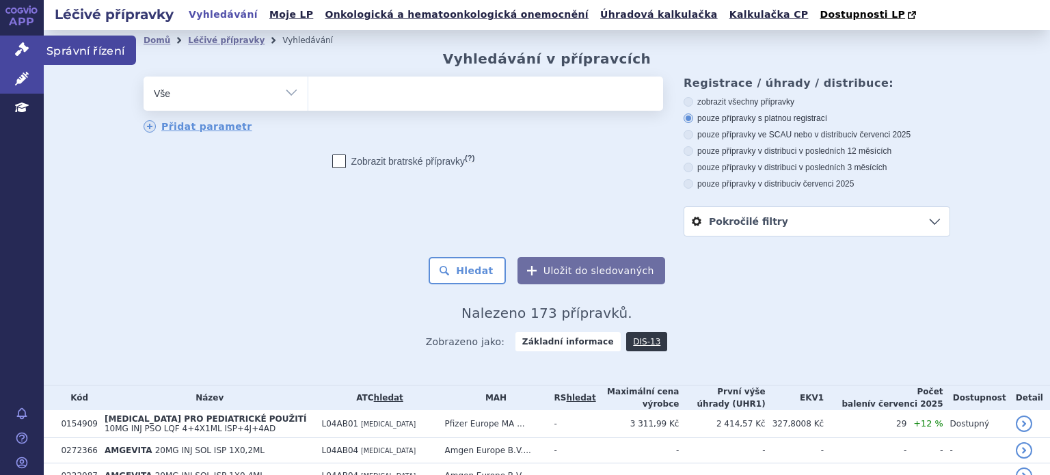
click at [25, 46] on icon at bounding box center [22, 49] width 14 height 14
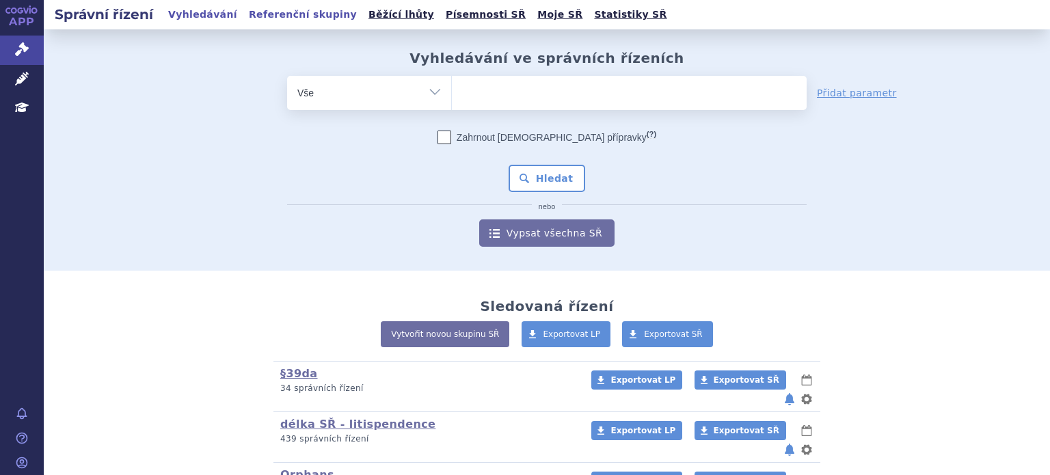
click at [254, 8] on link "Referenční skupiny" at bounding box center [303, 14] width 116 height 18
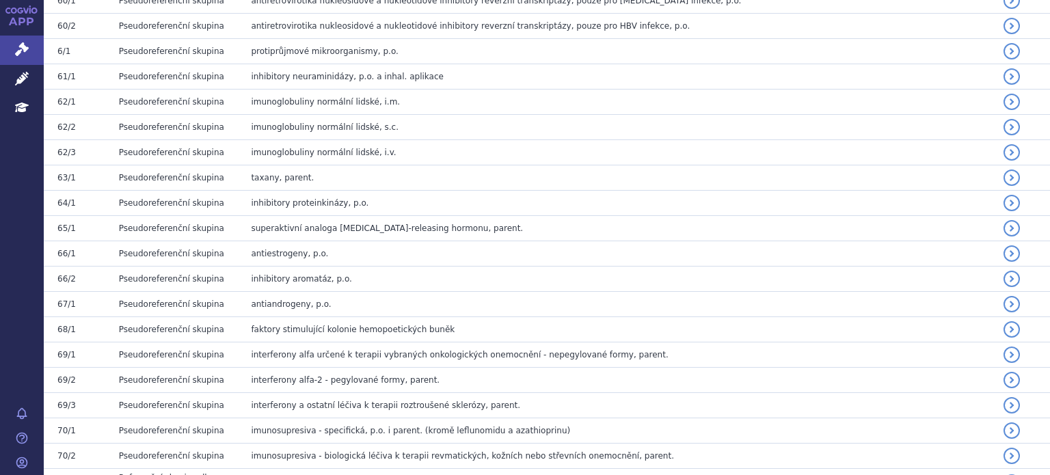
scroll to position [4581, 0]
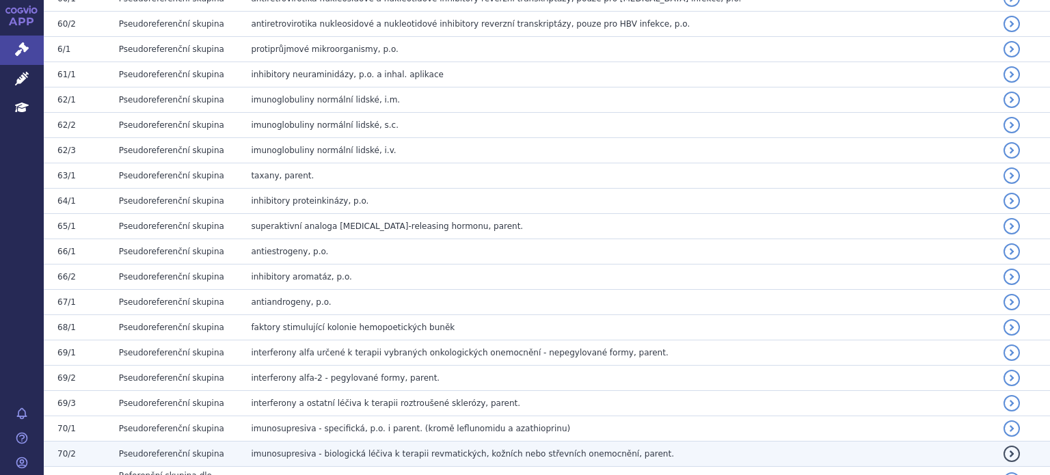
click at [279, 449] on span "imunosupresiva - biologická léčiva k terapii revmatických, kožních nebo střevní…" at bounding box center [462, 454] width 423 height 10
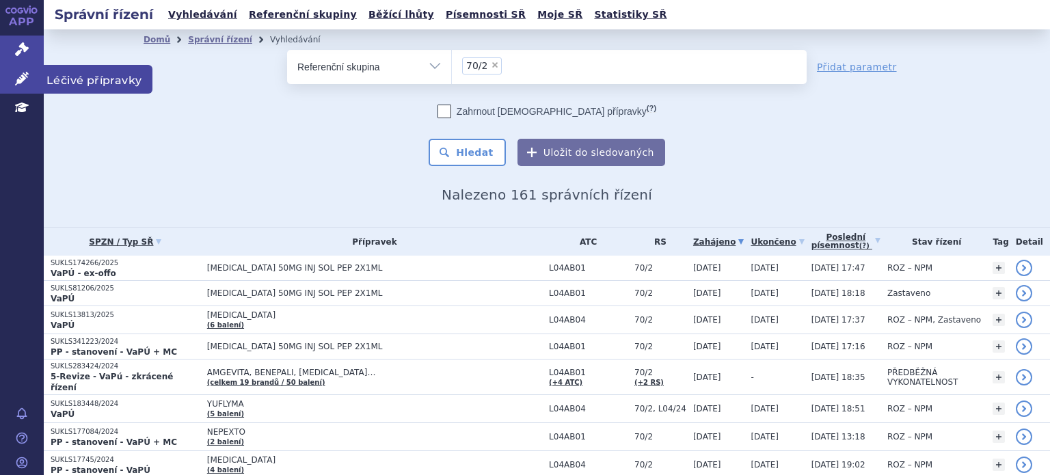
click at [12, 73] on link "Léčivé přípravky" at bounding box center [22, 79] width 44 height 29
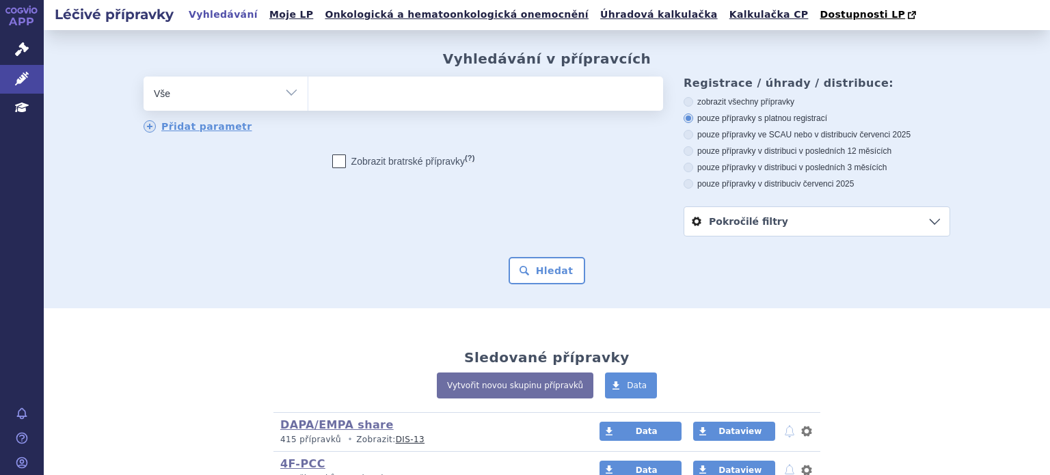
click at [282, 94] on select "Vše Přípravek/SUKL kód MAH VPOIS ATC/Aktivní látka Léková forma Síla" at bounding box center [226, 92] width 164 height 31
select select "filter-reference-group"
click at [144, 77] on select "Vše Přípravek/SUKL kód MAH VPOIS ATC/Aktivní látka Léková forma Síla" at bounding box center [226, 92] width 164 height 31
click at [336, 98] on ul at bounding box center [485, 91] width 355 height 29
click at [308, 98] on select at bounding box center [308, 93] width 1 height 34
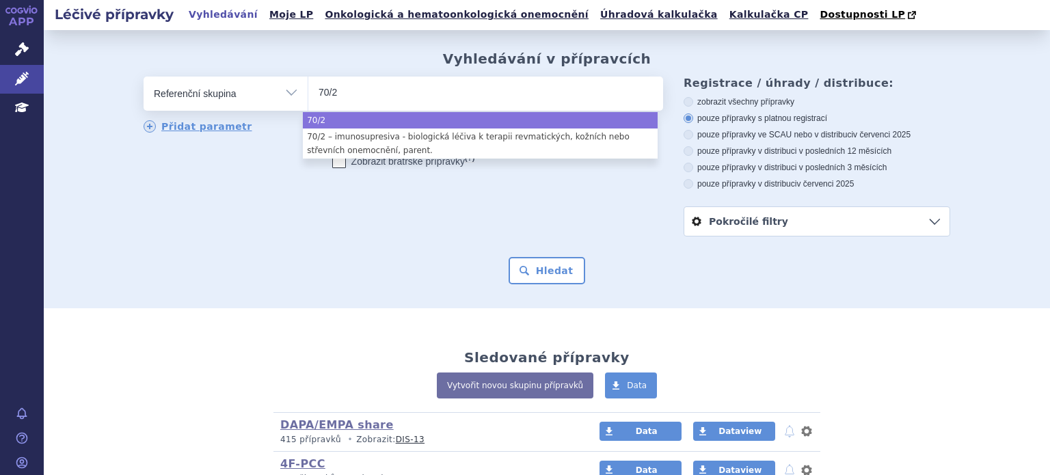
type input "70/2"
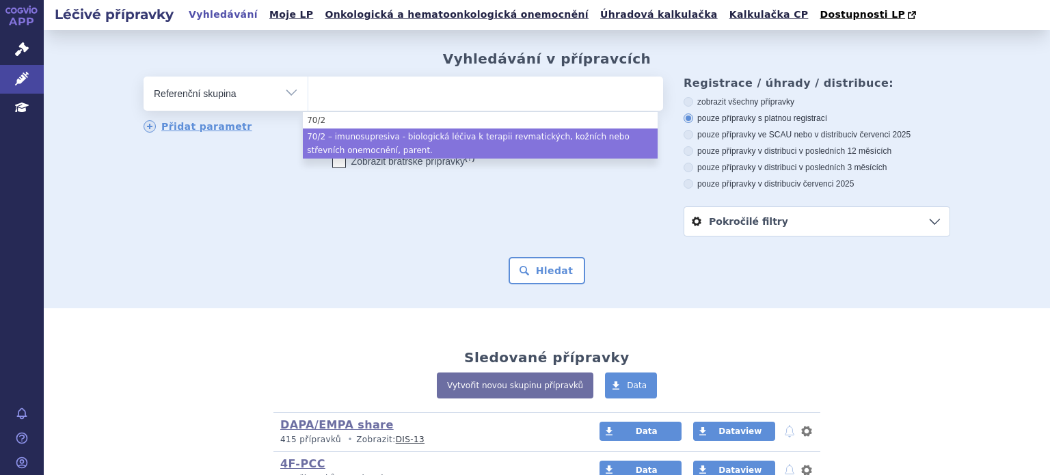
select select "1b83550c-e198-4270-a86f-279cd01f3326"
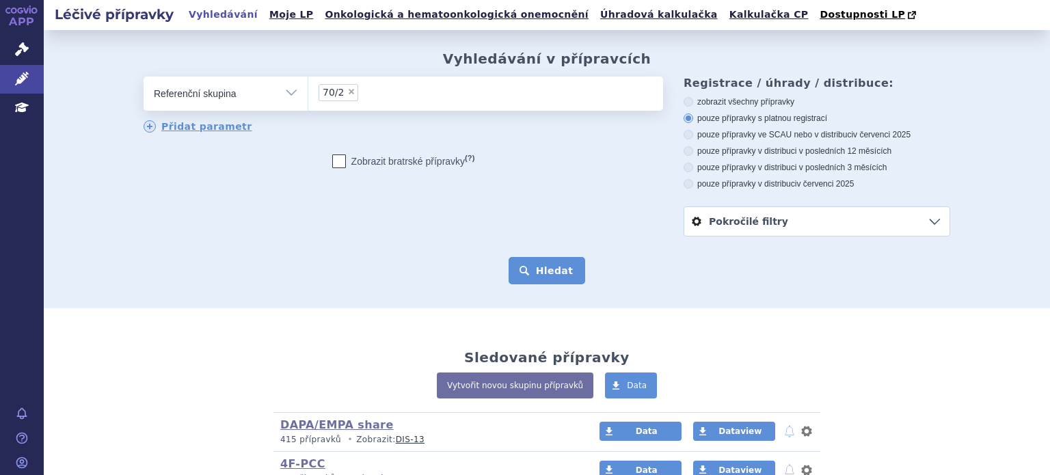
click at [541, 260] on button "Hledat" at bounding box center [546, 270] width 77 height 27
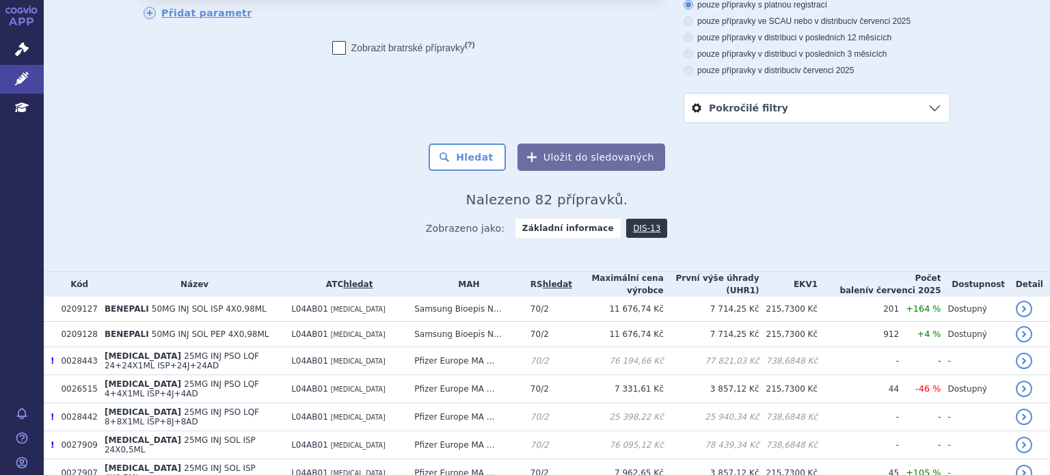
scroll to position [85, 0]
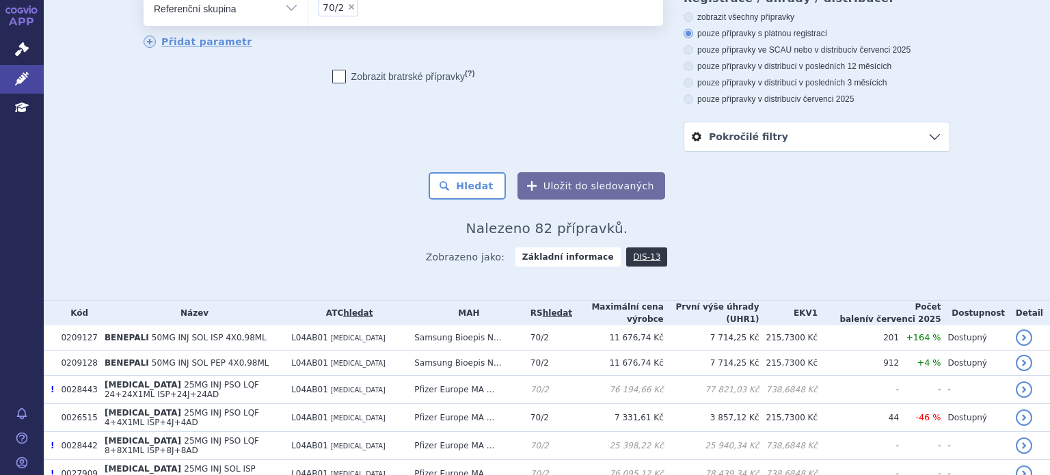
click at [395, 180] on div "Hledat Uložit do sledovaných" at bounding box center [547, 185] width 806 height 27
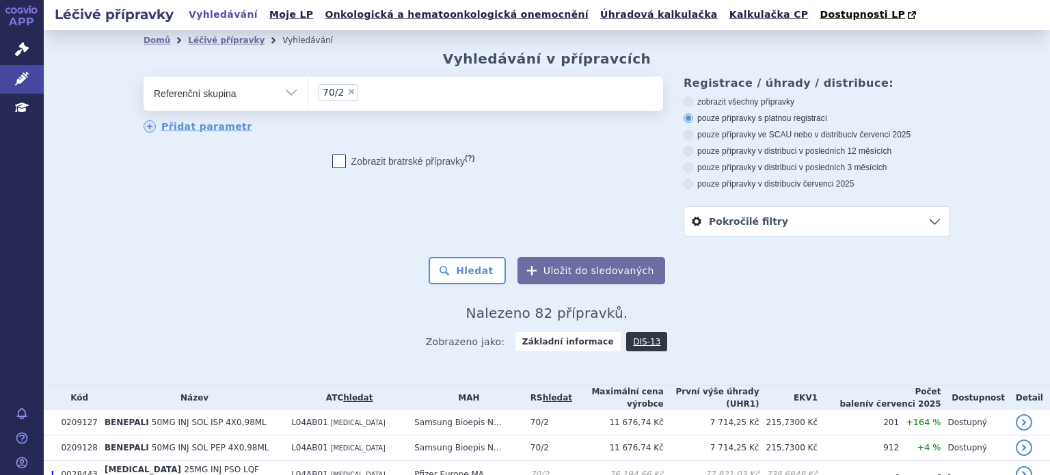
click at [246, 267] on div "Hledat Uložit do sledovaných" at bounding box center [547, 270] width 806 height 27
click at [190, 231] on div "odstranit Vše Přípravek/SUKL kód MAH VPOIS ATC/Aktivní látka" at bounding box center [547, 157] width 806 height 160
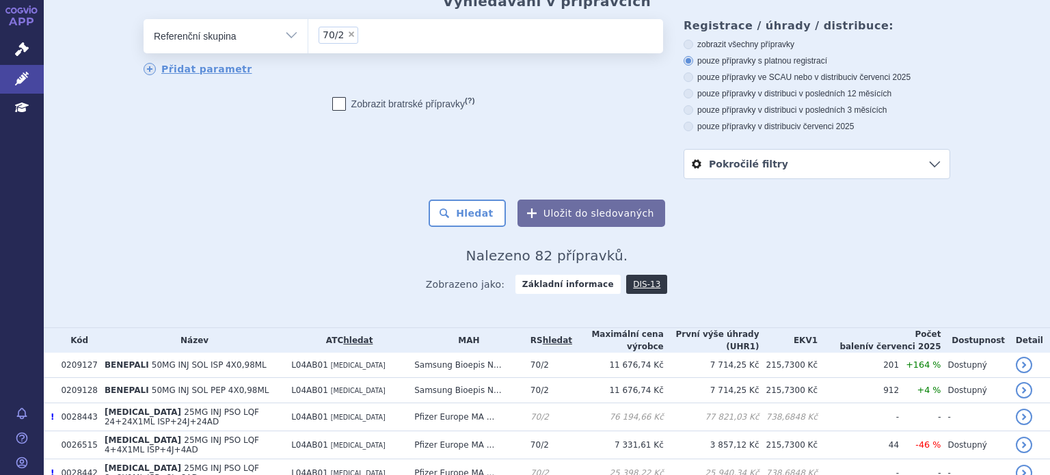
scroll to position [59, 0]
click at [287, 300] on div "Zobrazeno jako: Základní informace DIS-13" at bounding box center [547, 282] width 806 height 40
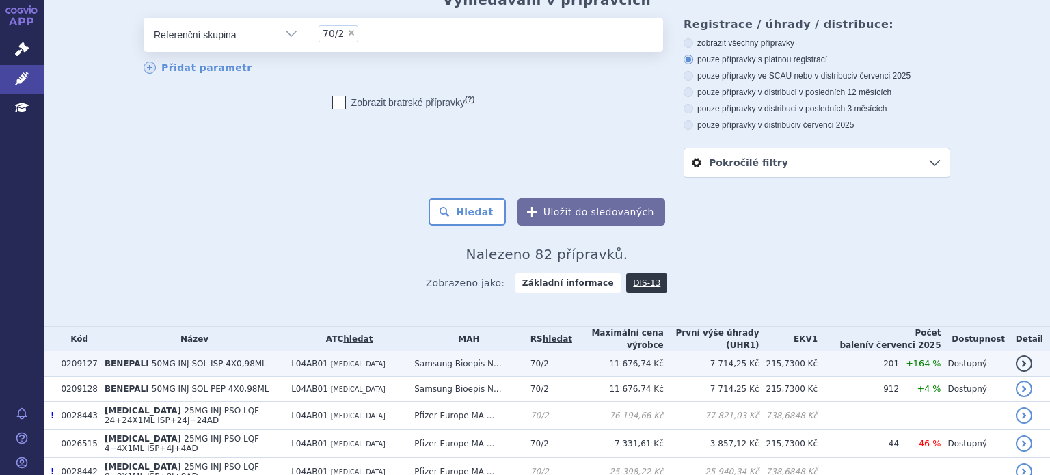
click at [183, 366] on span "50MG INJ SOL ISP 4X0,98ML" at bounding box center [209, 364] width 115 height 10
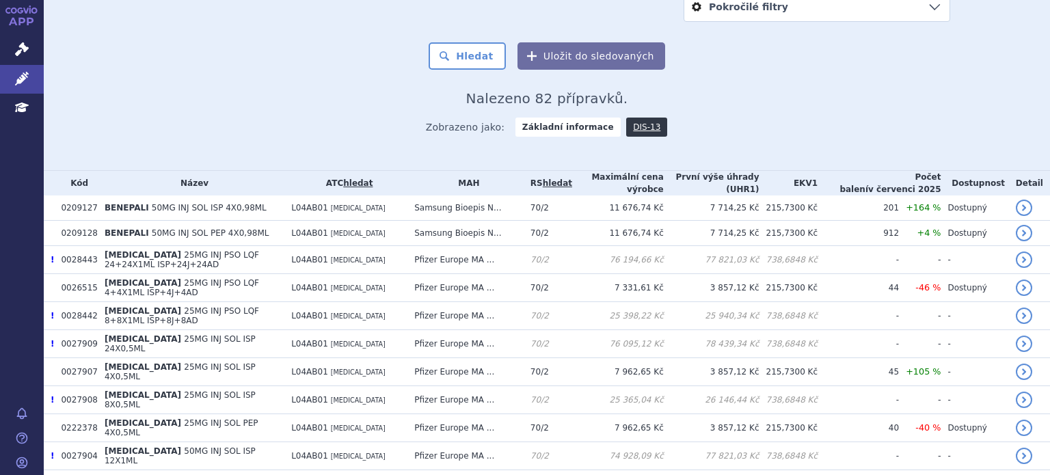
scroll to position [220, 0]
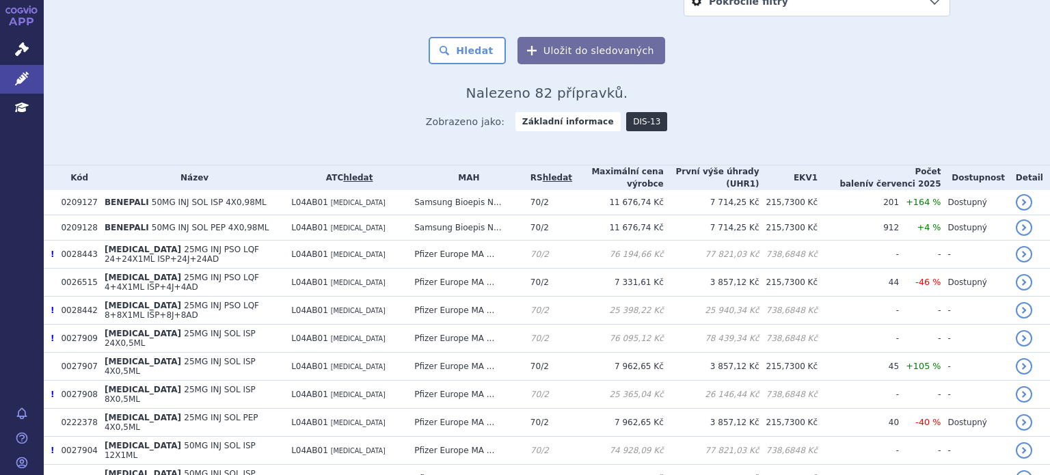
click at [626, 127] on link "DIS-13" at bounding box center [646, 121] width 41 height 19
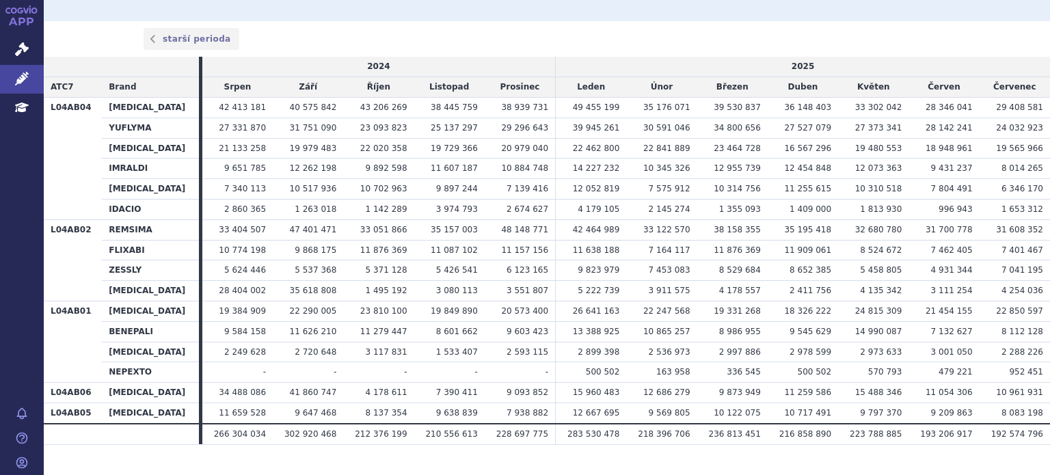
scroll to position [391, 0]
click at [174, 48] on link "starší perioda" at bounding box center [192, 38] width 96 height 22
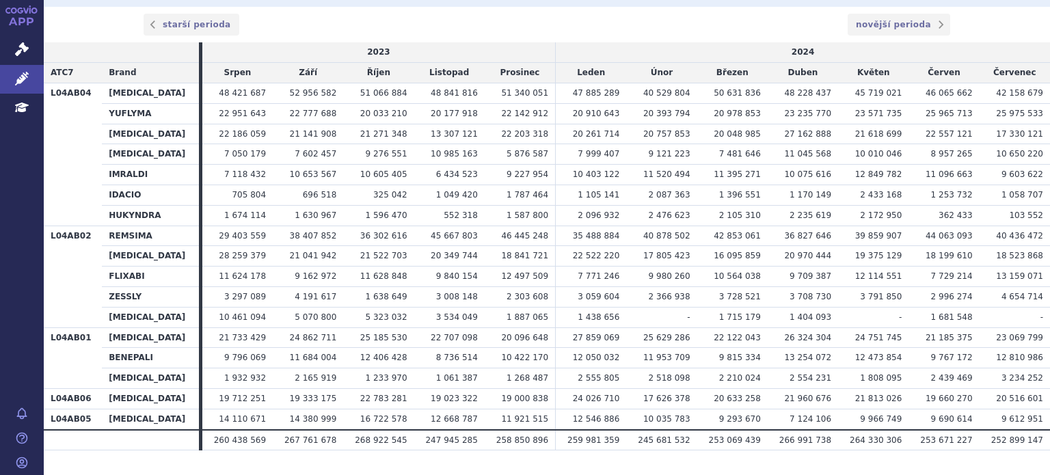
scroll to position [405, 0]
click at [201, 29] on link "starší perioda" at bounding box center [192, 25] width 96 height 22
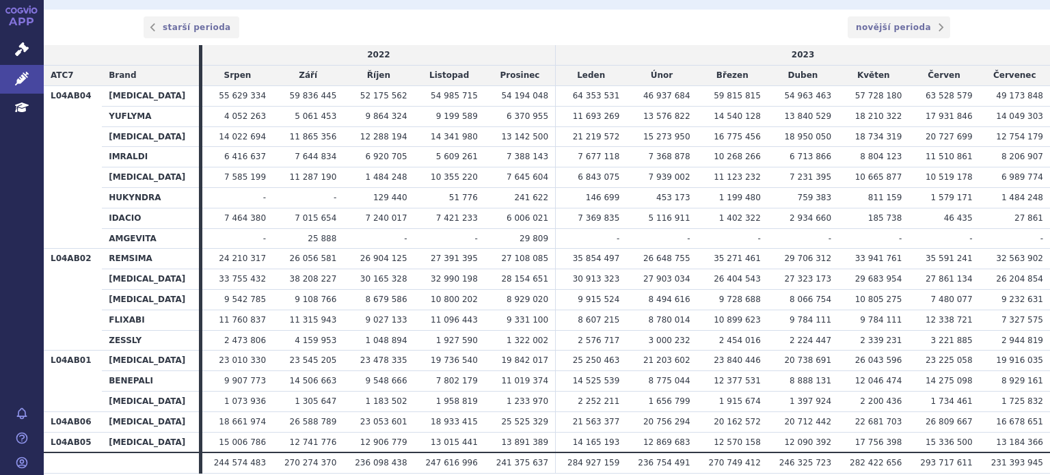
scroll to position [403, 0]
click at [180, 29] on link "starší perioda" at bounding box center [192, 27] width 96 height 22
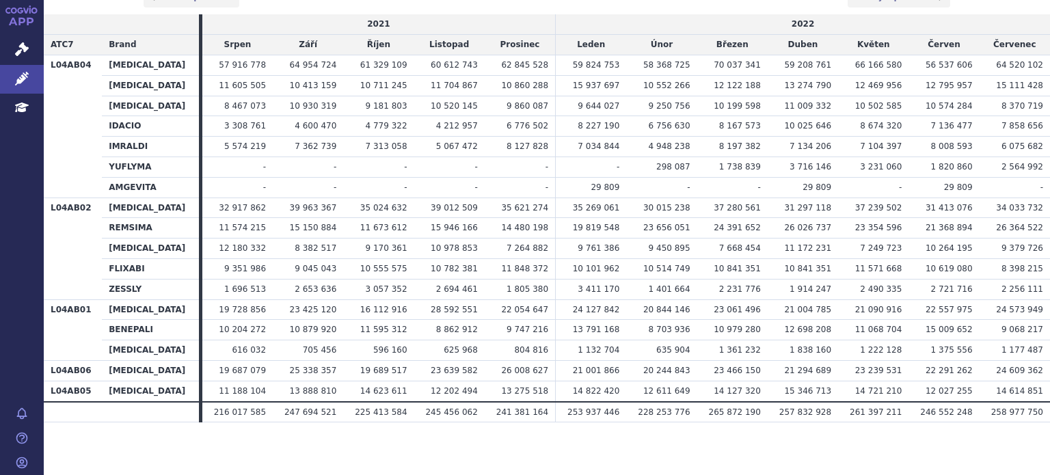
scroll to position [419, 0]
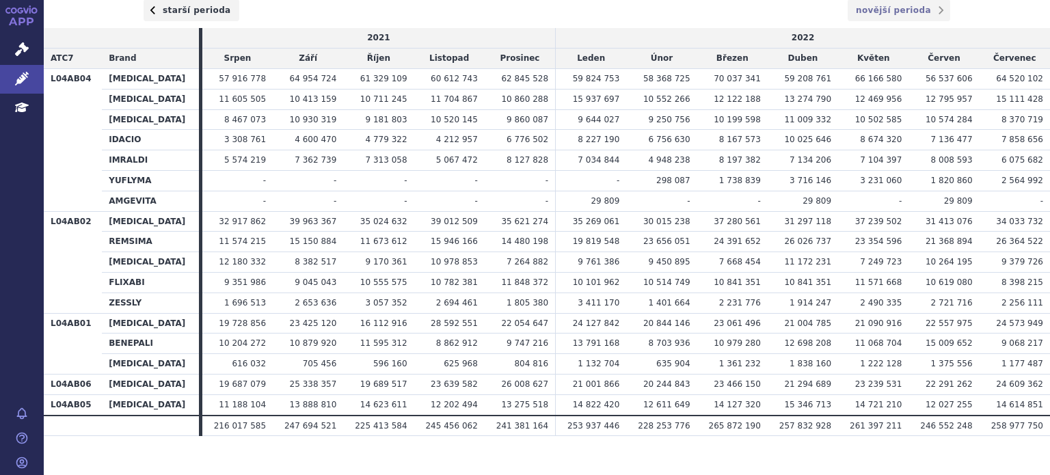
click at [170, 13] on link "starší perioda" at bounding box center [192, 10] width 96 height 22
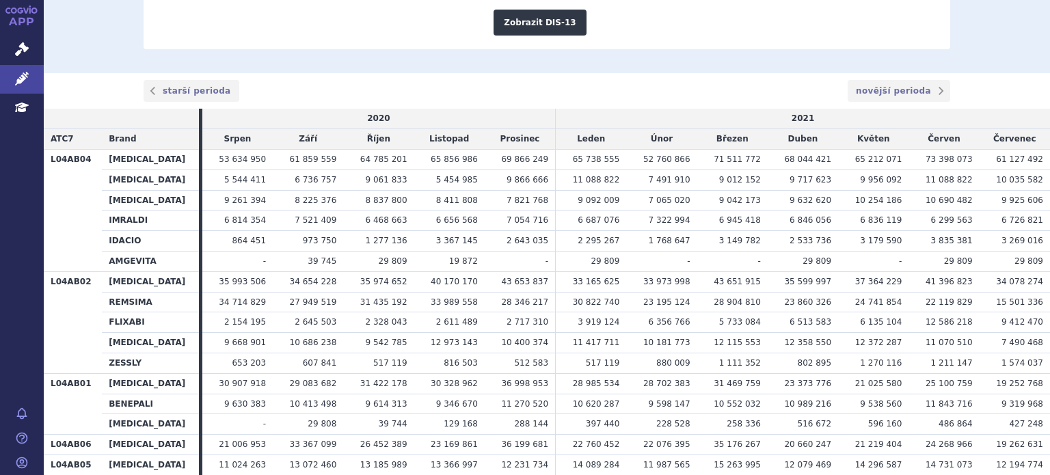
scroll to position [413, 0]
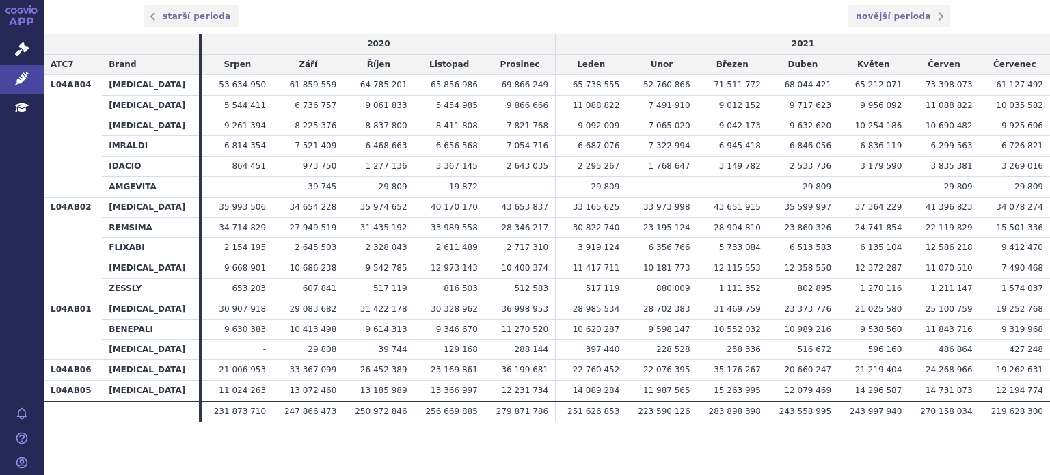
click at [187, 32] on div "starší perioda novější perioda" at bounding box center [547, 17] width 1006 height 36
click at [178, 21] on link "starší perioda" at bounding box center [192, 16] width 96 height 22
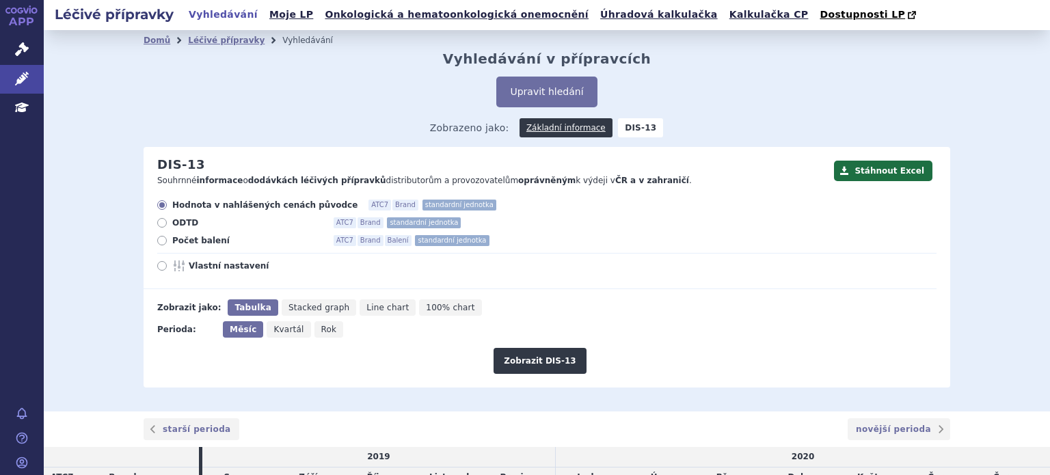
scroll to position [19, 0]
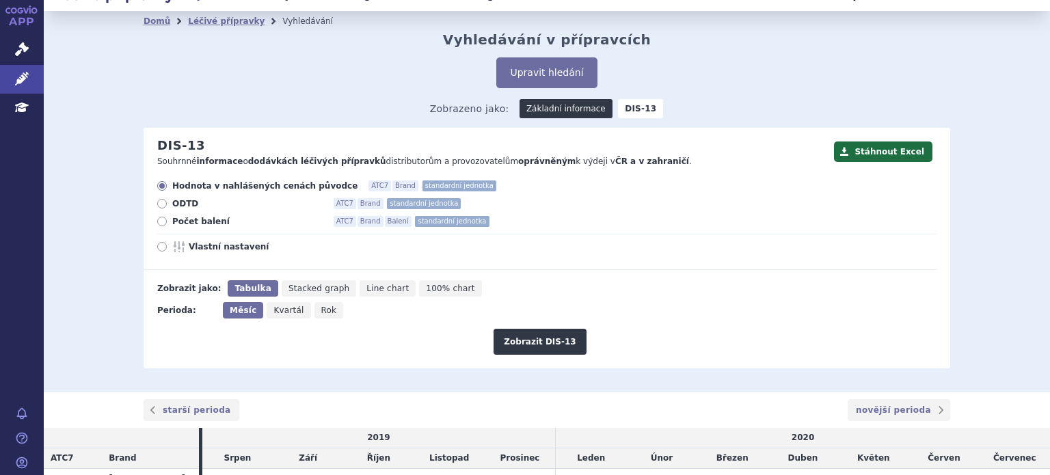
click at [566, 108] on link "Základní informace" at bounding box center [565, 108] width 93 height 19
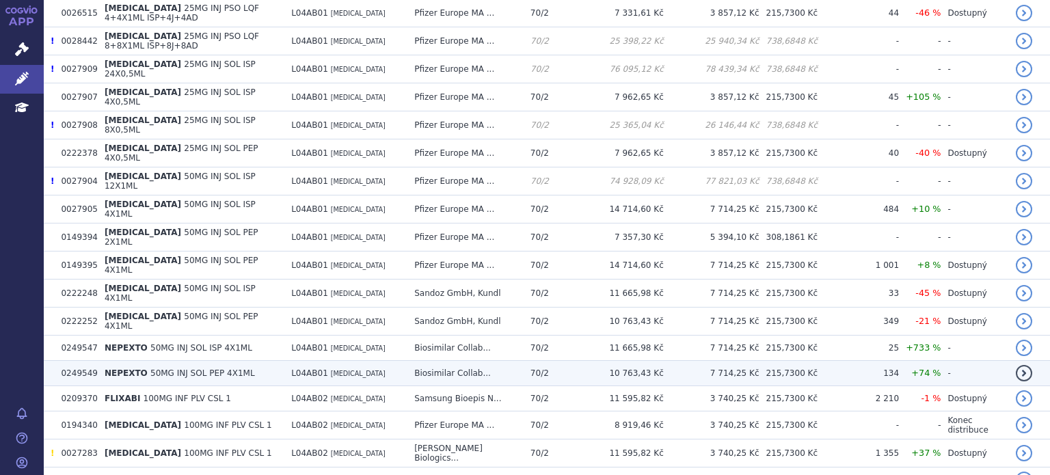
scroll to position [487, 0]
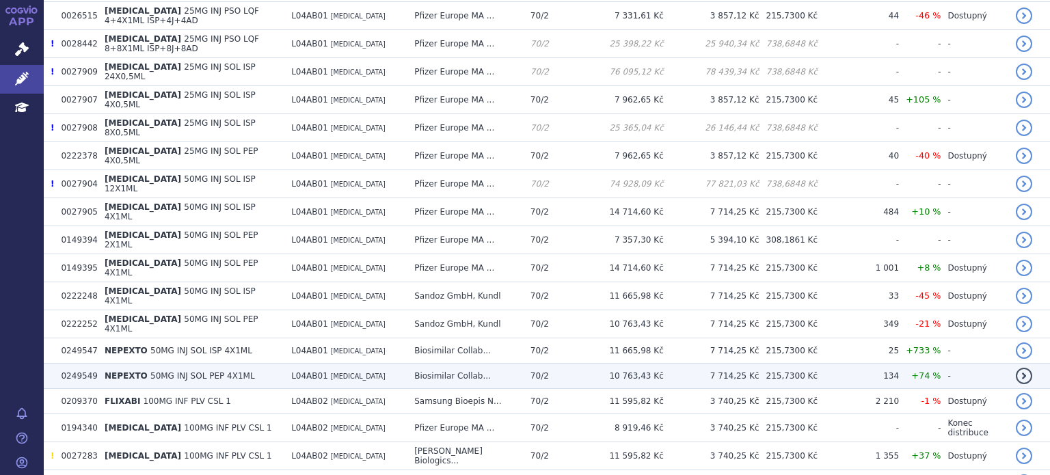
click at [398, 364] on td "L04AB01 ETANERCEPT" at bounding box center [345, 376] width 123 height 25
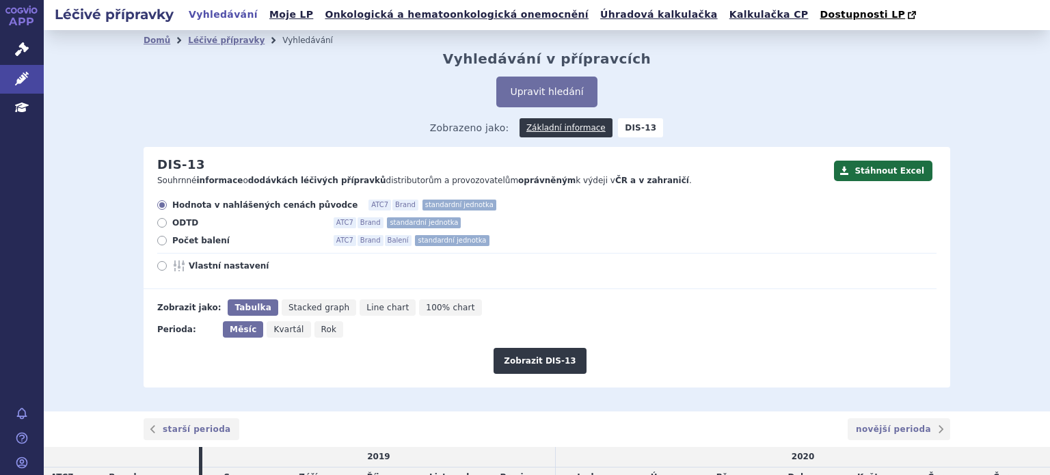
click at [405, 380] on div "Stáhnout Excel DIS-13 Souhrnné informace o dodávkách léčivých přípravků distrib…" at bounding box center [547, 267] width 806 height 241
